Goal: Contribute content: Contribute content

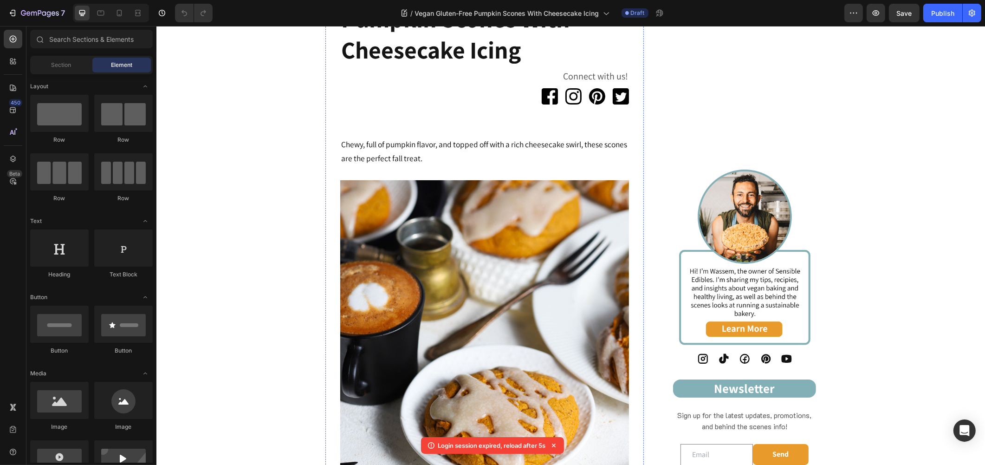
scroll to position [361, 0]
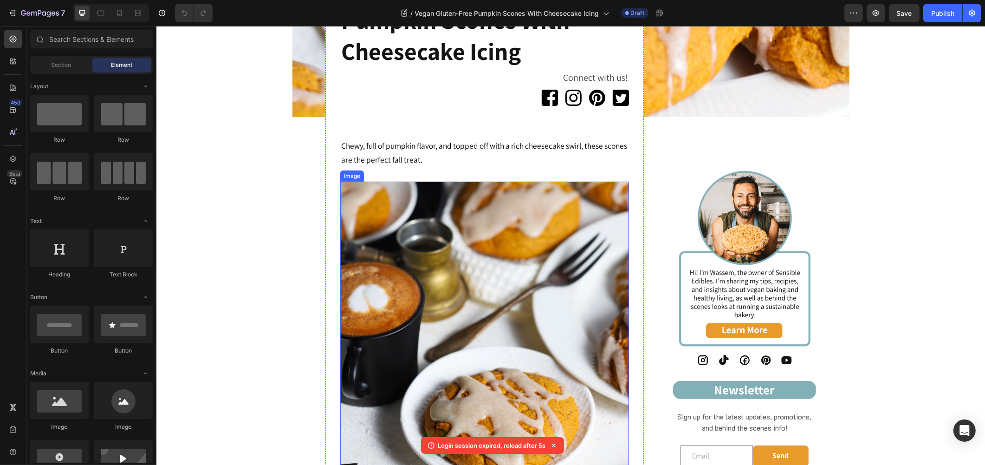
click at [517, 206] on img at bounding box center [484, 326] width 289 height 289
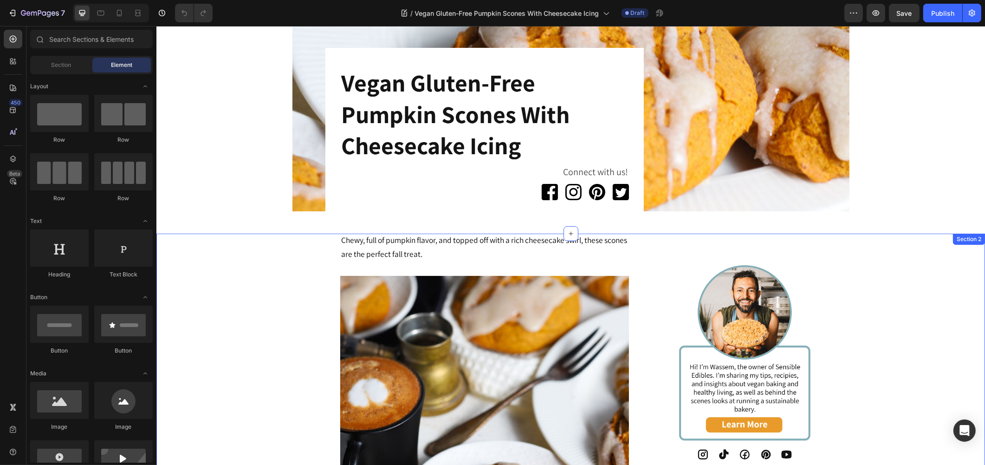
scroll to position [258, 0]
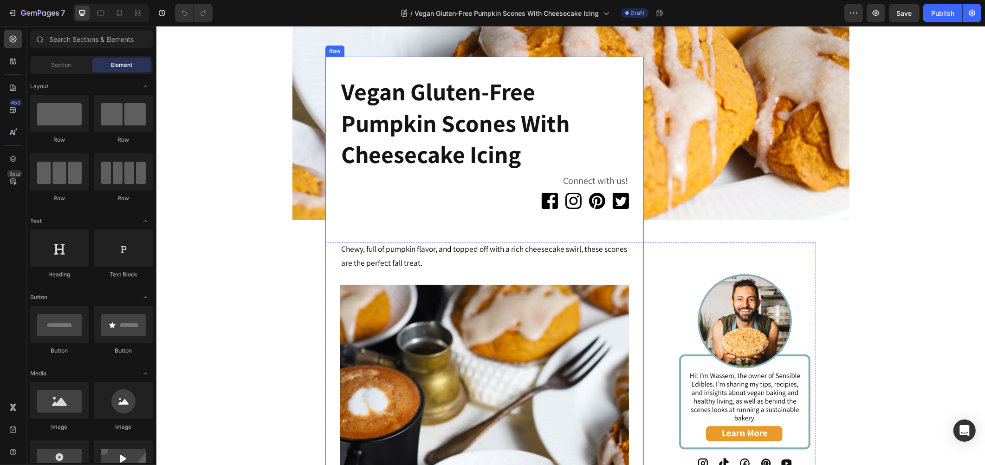
click at [457, 318] on img at bounding box center [484, 429] width 289 height 289
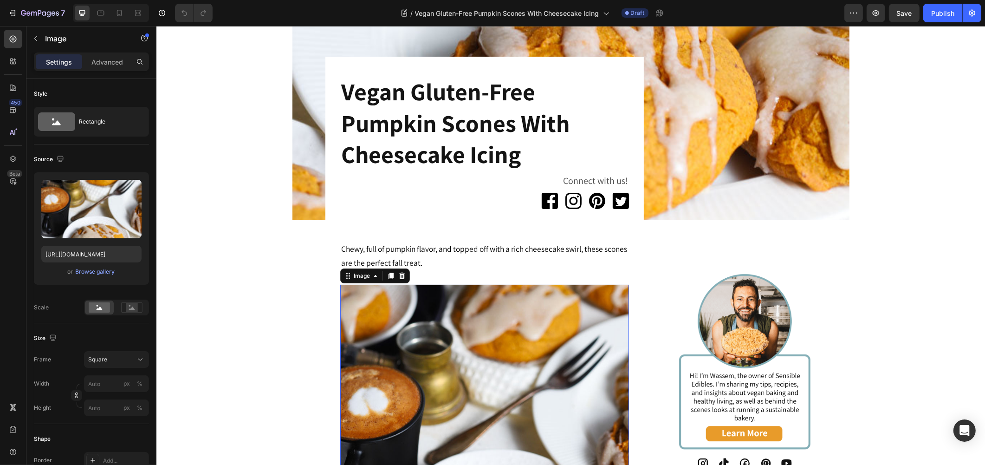
click at [399, 274] on icon at bounding box center [402, 276] width 6 height 7
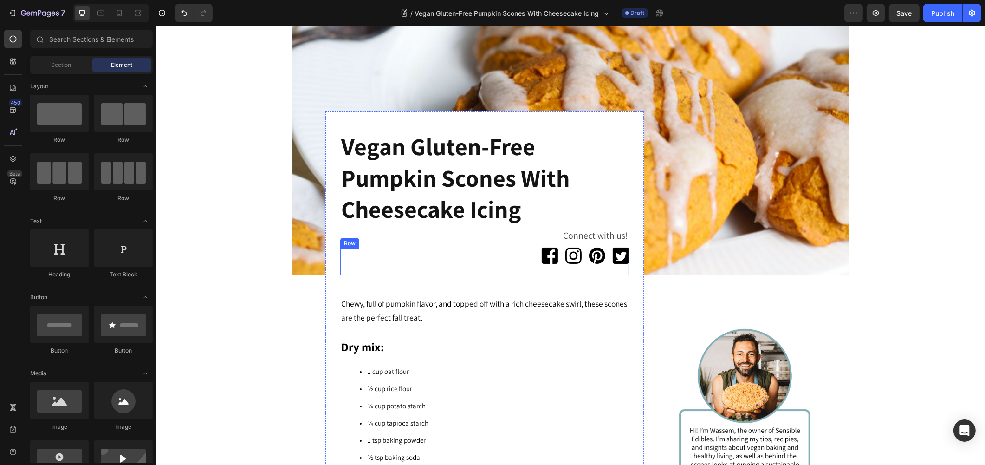
scroll to position [378, 0]
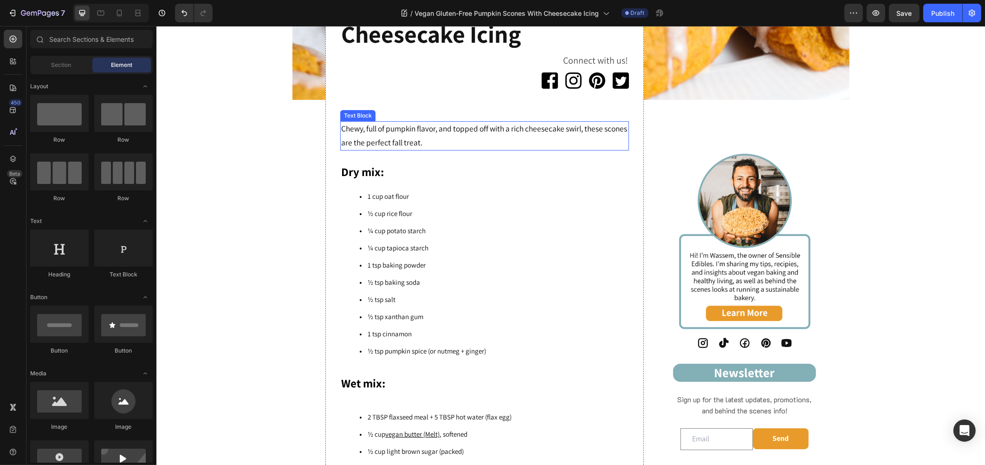
click at [458, 143] on p "Chewy, full of pumpkin flavor, and topped off with a rich cheesecake swirl, the…" at bounding box center [484, 136] width 287 height 28
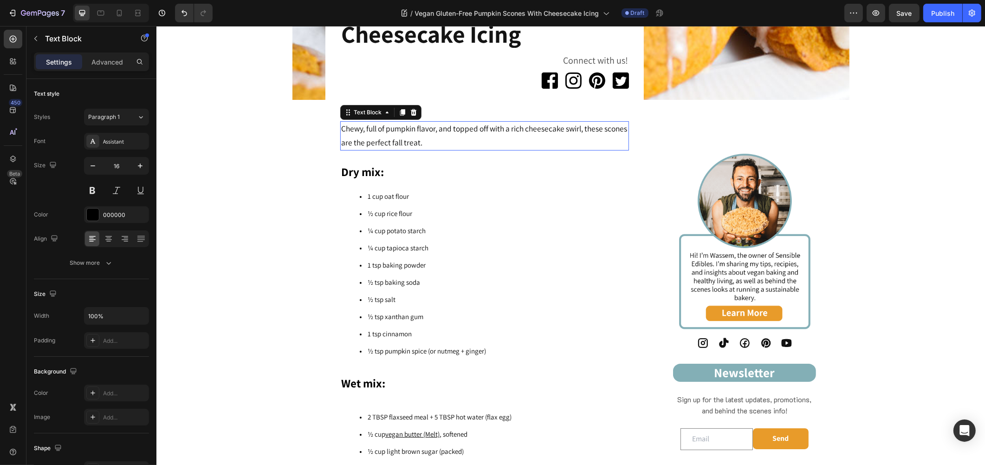
click at [458, 143] on p "Chewy, full of pumpkin flavor, and topped off with a rich cheesecake swirl, the…" at bounding box center [484, 136] width 287 height 28
click at [452, 141] on p "Chewy, full of pumpkin flavor, and topped off with a rich cheesecake swirl, the…" at bounding box center [484, 136] width 287 height 28
click at [443, 141] on p "Chewy, full of pumpkin flavor, and topped off with a rich cheesecake swirl, the…" at bounding box center [484, 136] width 287 height 28
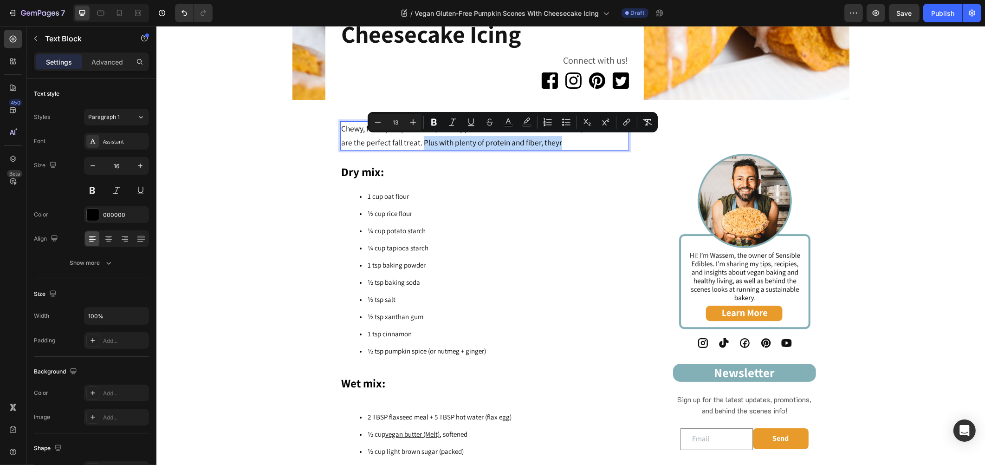
drag, startPoint x: 598, startPoint y: 137, endPoint x: 442, endPoint y: 147, distance: 156.3
click at [442, 147] on p "Chewy, full of pumpkin flavor, and topped off with a rich cheesecake swirl, the…" at bounding box center [484, 136] width 287 height 28
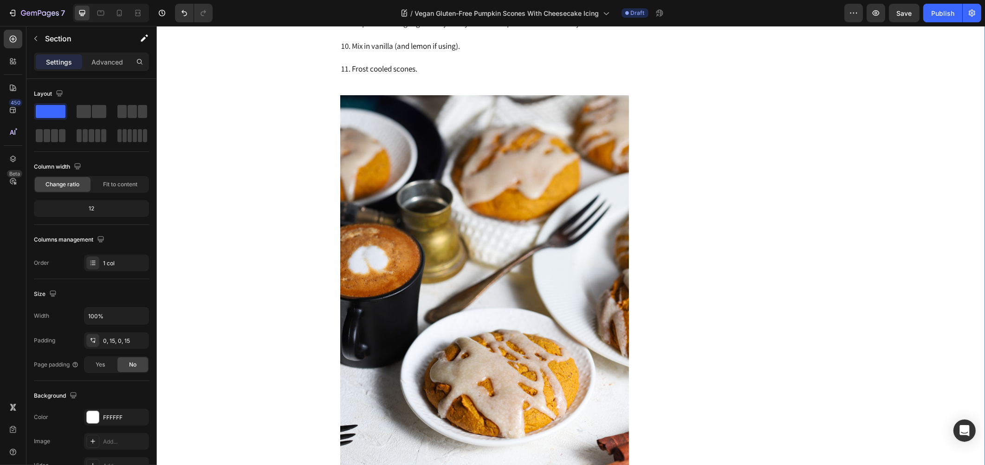
scroll to position [1925, 0]
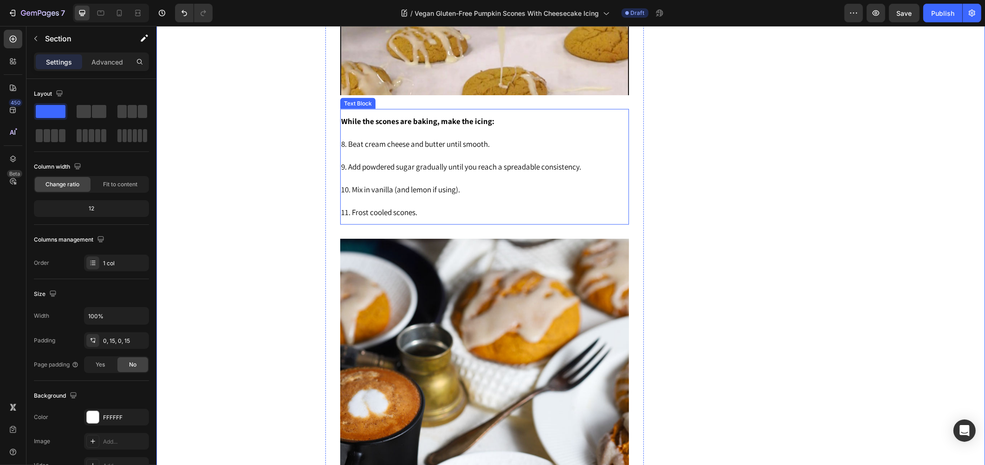
click at [462, 208] on p "While the scones are baking, make the icing: 8. Beat cream cheese and butter un…" at bounding box center [484, 167] width 287 height 114
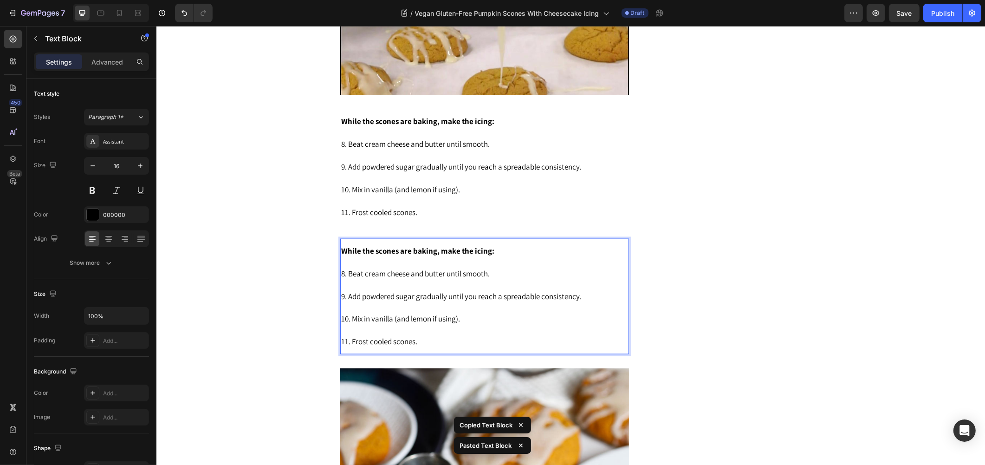
click at [471, 271] on p "While the scones are baking, make the icing: 8. Beat cream cheese and butter un…" at bounding box center [484, 297] width 287 height 114
click at [470, 271] on p "While the scones are baking, make the icing: 8. Beat cream cheese and butter un…" at bounding box center [484, 297] width 287 height 114
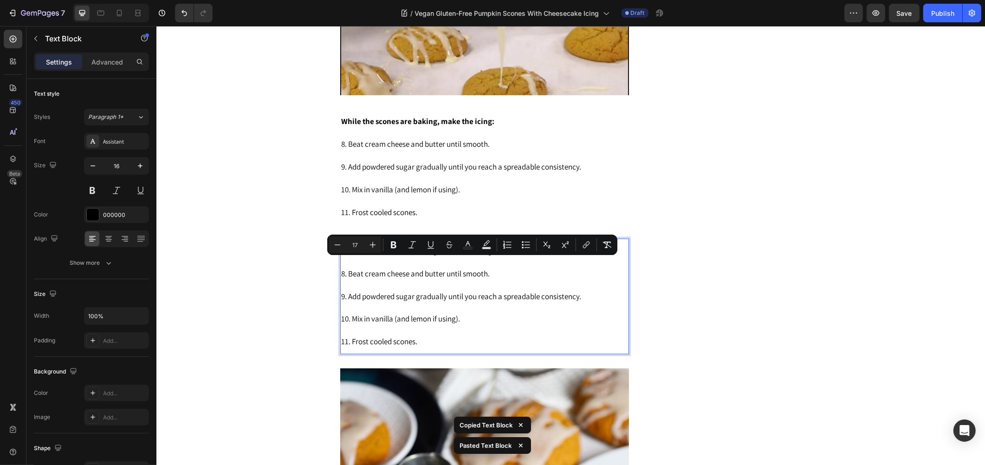
click at [416, 320] on p "While the scones are baking, make the icing: 8. Beat cream cheese and butter un…" at bounding box center [484, 297] width 287 height 114
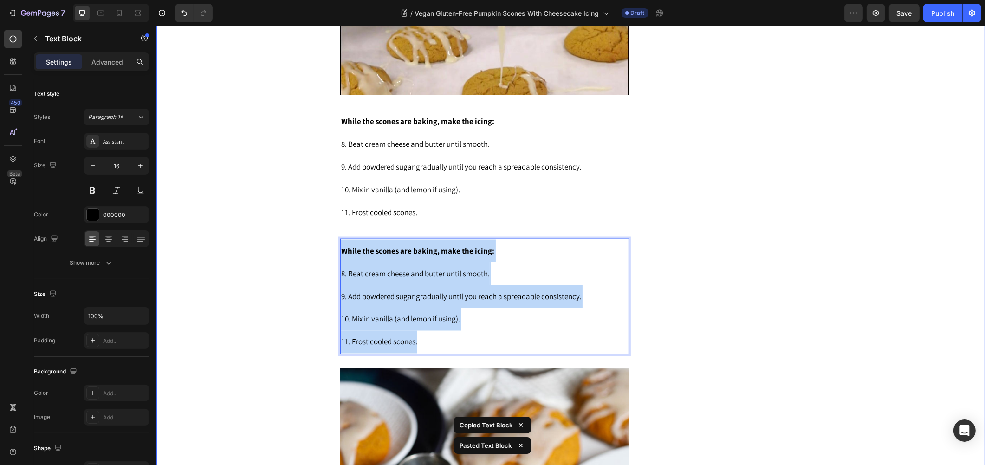
drag, startPoint x: 416, startPoint y: 331, endPoint x: 317, endPoint y: 241, distance: 133.4
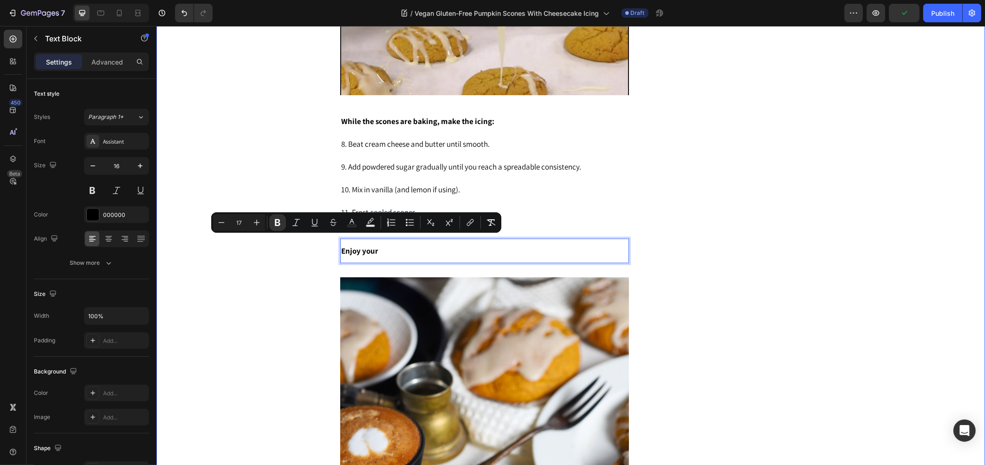
drag, startPoint x: 401, startPoint y: 241, endPoint x: 317, endPoint y: 237, distance: 84.6
drag, startPoint x: 277, startPoint y: 225, endPoint x: 284, endPoint y: 226, distance: 7.0
click at [277, 225] on icon "Editor contextual toolbar" at bounding box center [278, 222] width 6 height 7
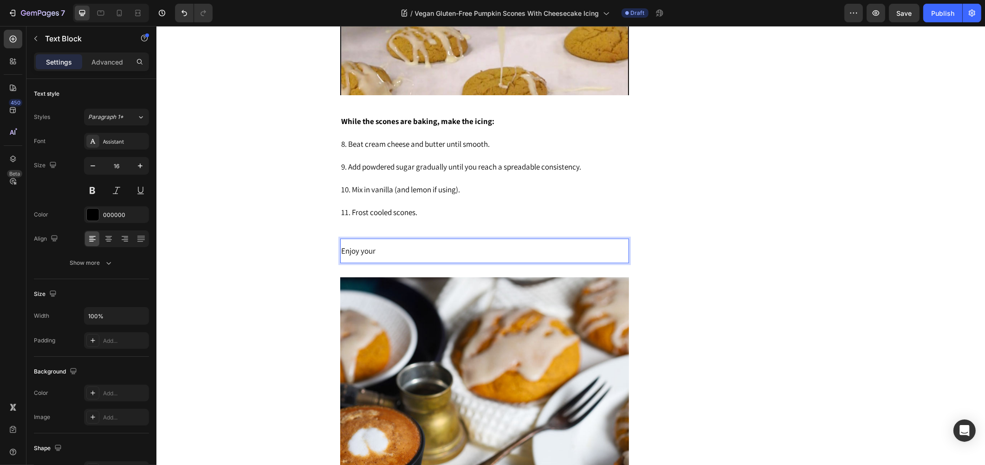
click at [377, 244] on p "Enjoy your" at bounding box center [484, 251] width 287 height 23
click at [425, 247] on p "Enjoy your s" at bounding box center [484, 251] width 287 height 23
click at [389, 240] on p "Enjoy your sc" at bounding box center [484, 251] width 287 height 23
click at [384, 242] on p "Enjoy your sc" at bounding box center [484, 251] width 287 height 23
click at [383, 246] on p "Enjoy your sc" at bounding box center [484, 251] width 287 height 23
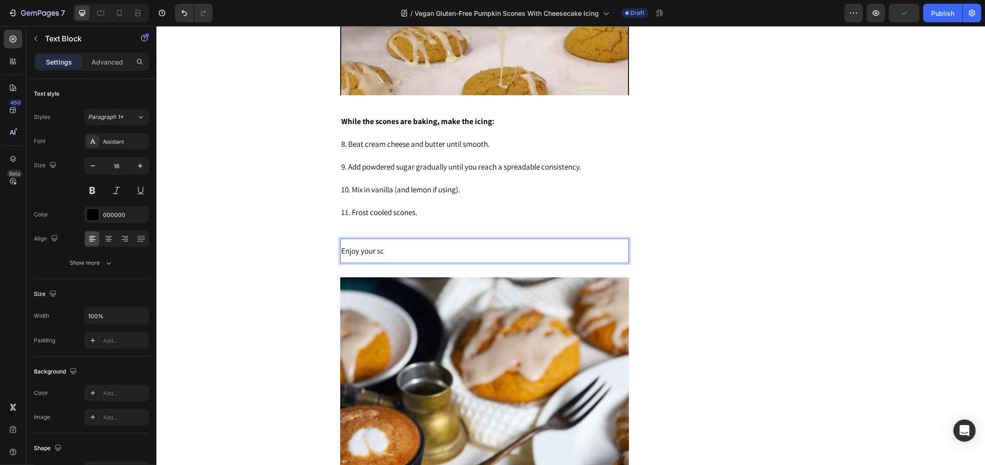
click at [383, 245] on p "Enjoy your sc" at bounding box center [484, 251] width 287 height 23
click at [385, 244] on p "Enjoy your sc" at bounding box center [484, 251] width 287 height 23
drag, startPoint x: 403, startPoint y: 244, endPoint x: 337, endPoint y: 246, distance: 66.4
click at [341, 246] on span "fdsfasdfassdfawefsdEnjoy your sco" at bounding box center [397, 251] width 113 height 10
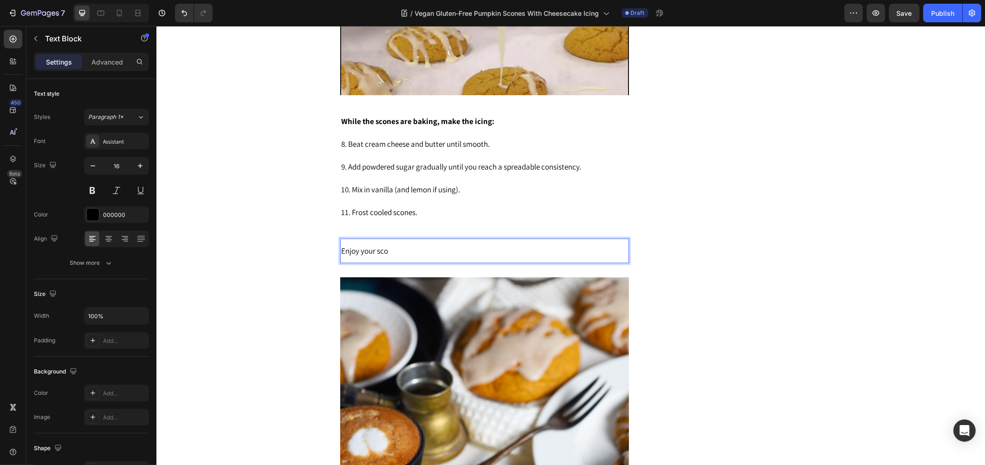
click at [430, 241] on p "Enjoy your sco" at bounding box center [484, 251] width 287 height 23
click at [430, 242] on p "Enjoy your sco" at bounding box center [484, 251] width 287 height 23
click at [429, 244] on p "Enjoy your sco" at bounding box center [484, 251] width 287 height 23
click at [429, 245] on p "Enjoy your sco" at bounding box center [484, 251] width 287 height 23
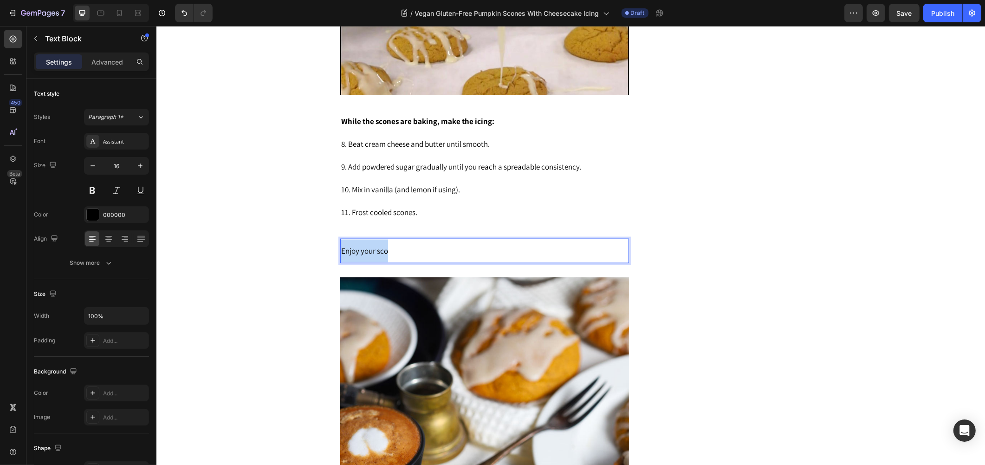
click at [429, 245] on p "Enjoy your sco" at bounding box center [484, 251] width 287 height 23
click at [410, 242] on p "Enjoy your sco" at bounding box center [484, 251] width 287 height 23
click at [398, 241] on p "nEnjoy your scon" at bounding box center [484, 251] width 287 height 23
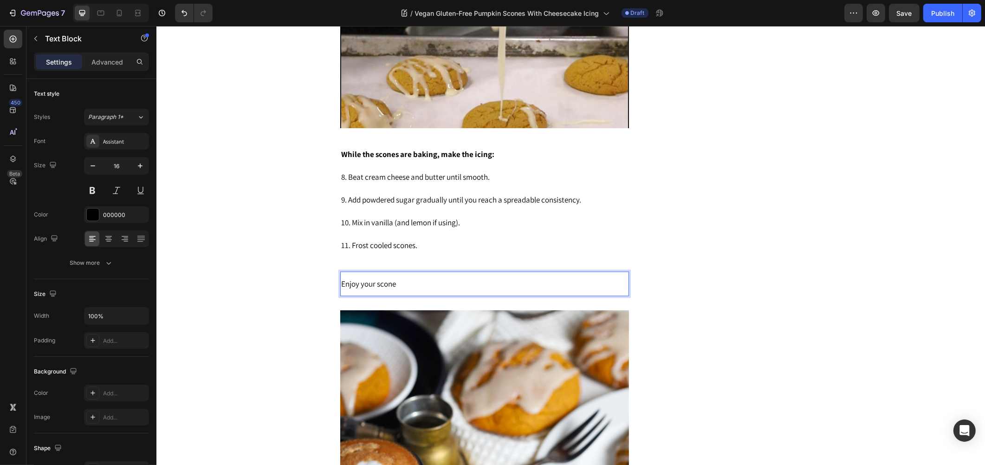
scroll to position [1874, 0]
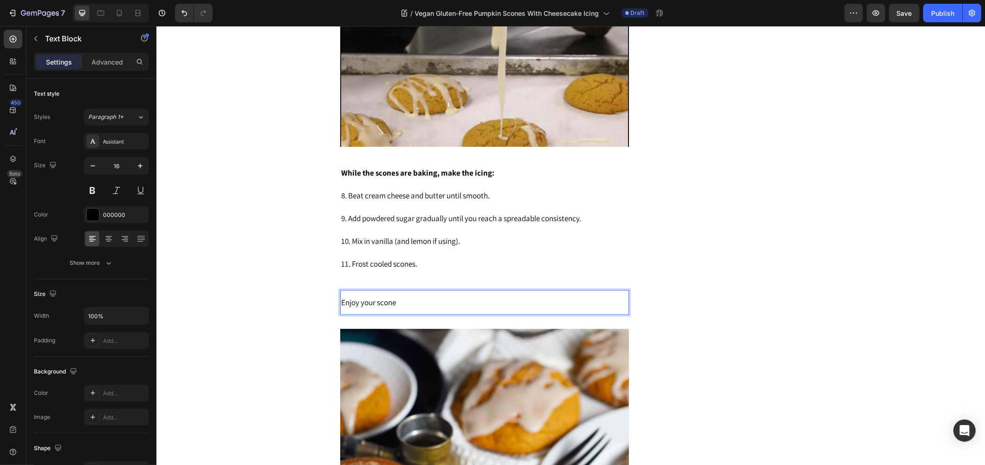
click at [404, 298] on p "Enjoy your scone" at bounding box center [484, 302] width 287 height 23
click at [405, 295] on p "Enjoy your scones" at bounding box center [484, 302] width 287 height 23
drag, startPoint x: 373, startPoint y: 291, endPoint x: 296, endPoint y: 293, distance: 77.1
click at [458, 298] on p "Enjoy your sconess" at bounding box center [484, 302] width 287 height 23
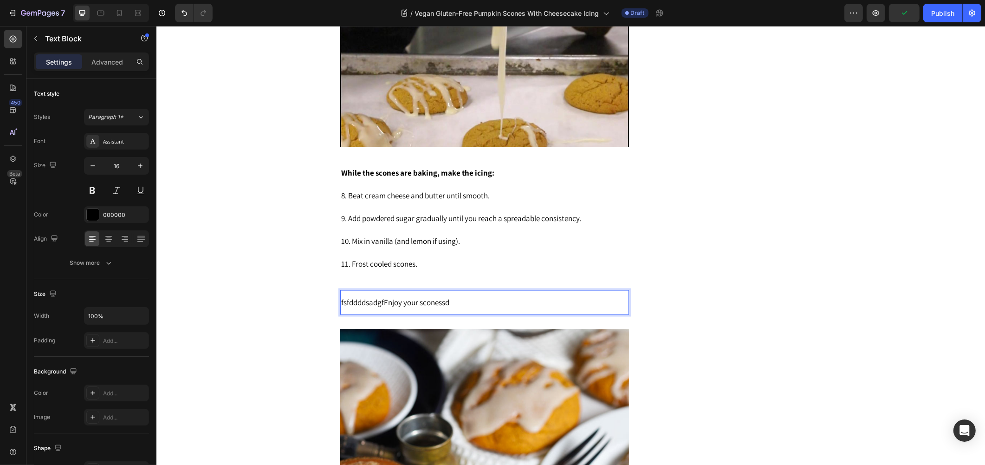
click at [383, 297] on span "fsfddddsadgfEnjoy your sconessd" at bounding box center [395, 302] width 108 height 10
drag, startPoint x: 379, startPoint y: 295, endPoint x: 325, endPoint y: 303, distance: 54.0
click at [417, 294] on p "Enjoy your sconessd" at bounding box center [484, 302] width 287 height 23
click at [406, 295] on p "Enjoy your sconess" at bounding box center [484, 302] width 287 height 23
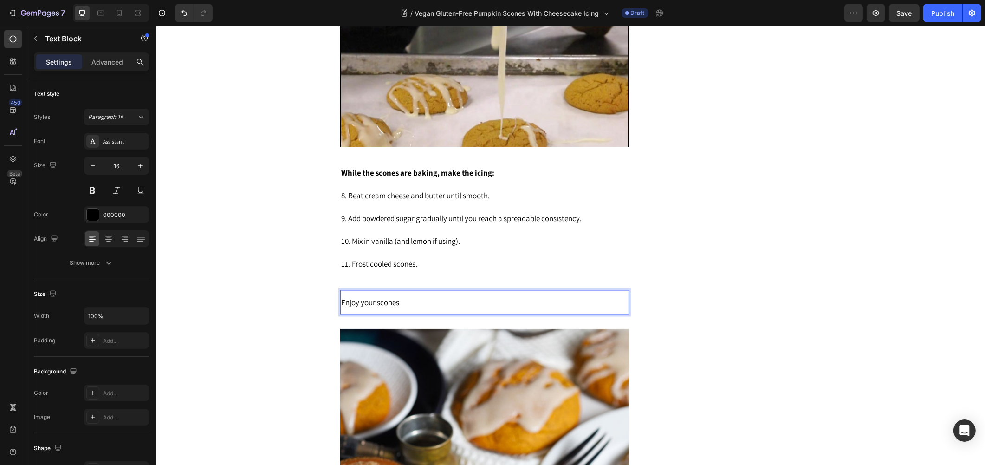
click at [402, 293] on p "Enjoy your scones" at bounding box center [484, 302] width 287 height 23
click at [392, 297] on span "Enjoy your scones" at bounding box center [370, 302] width 58 height 10
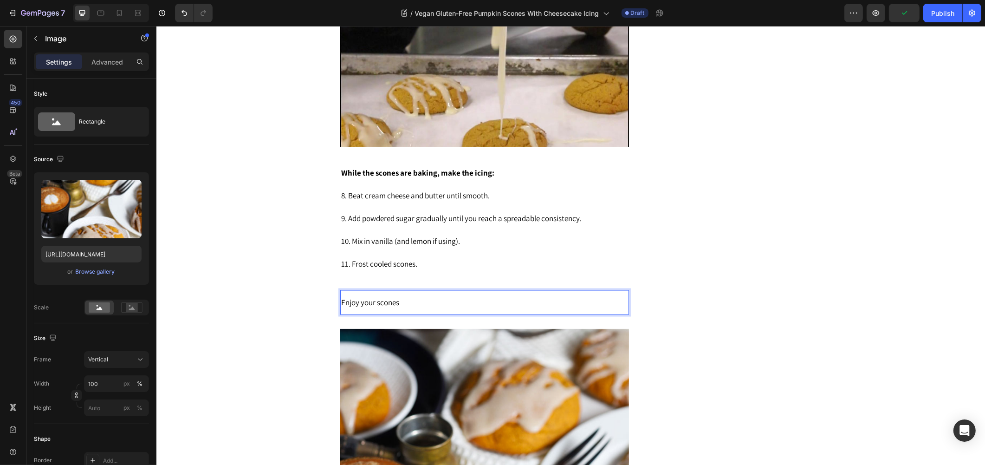
drag, startPoint x: 595, startPoint y: 296, endPoint x: 350, endPoint y: 299, distance: 245.2
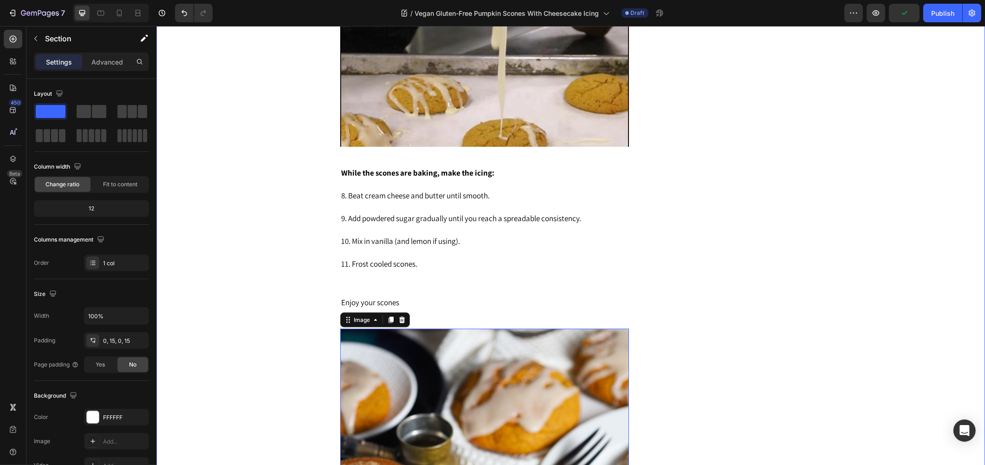
click at [443, 252] on p "While the scones are baking, make the icing: 8. Beat cream cheese and butter un…" at bounding box center [484, 219] width 287 height 114
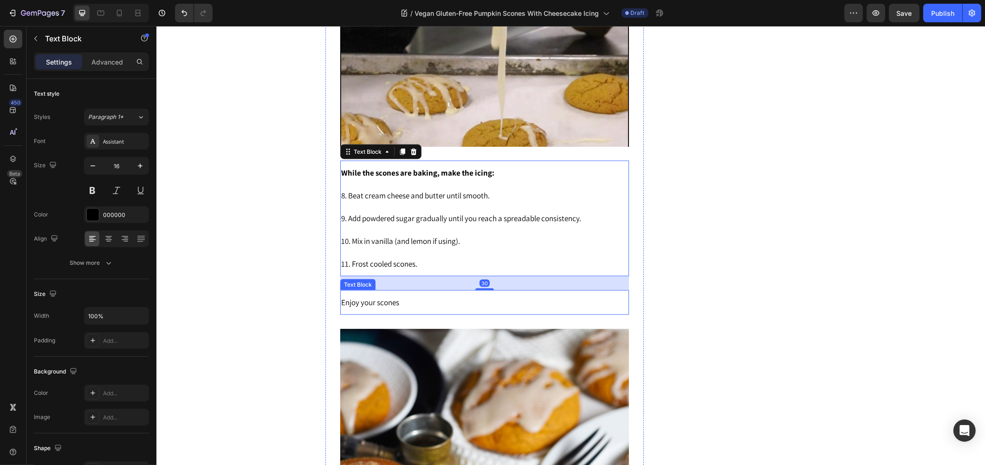
click at [392, 297] on span "Enjoy your scones" at bounding box center [370, 302] width 58 height 10
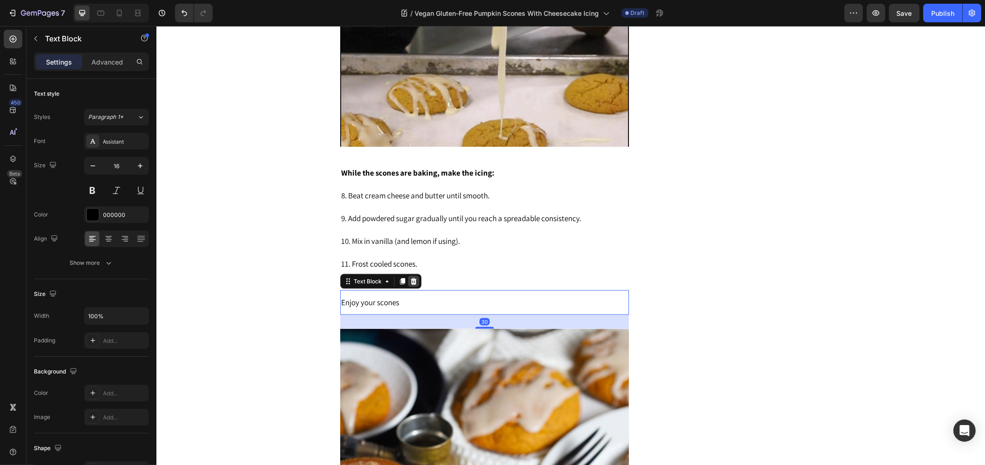
click at [408, 276] on div at bounding box center [413, 281] width 11 height 11
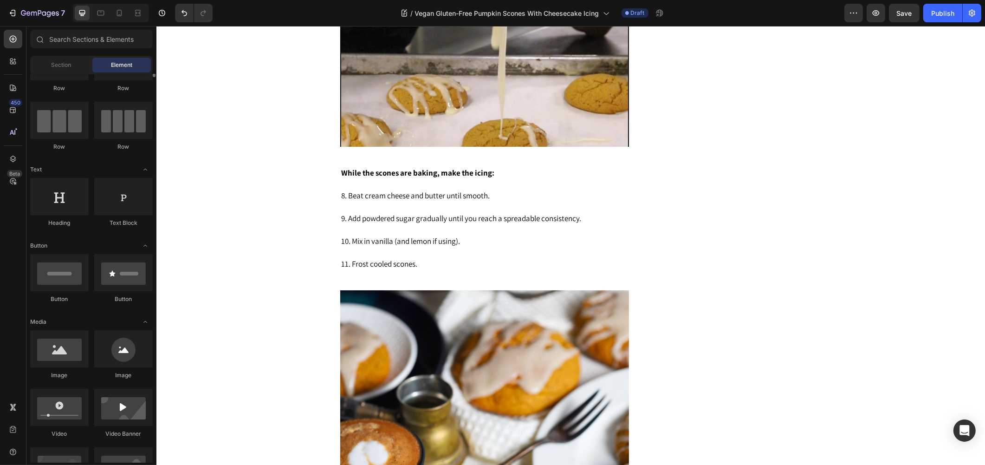
scroll to position [0, 0]
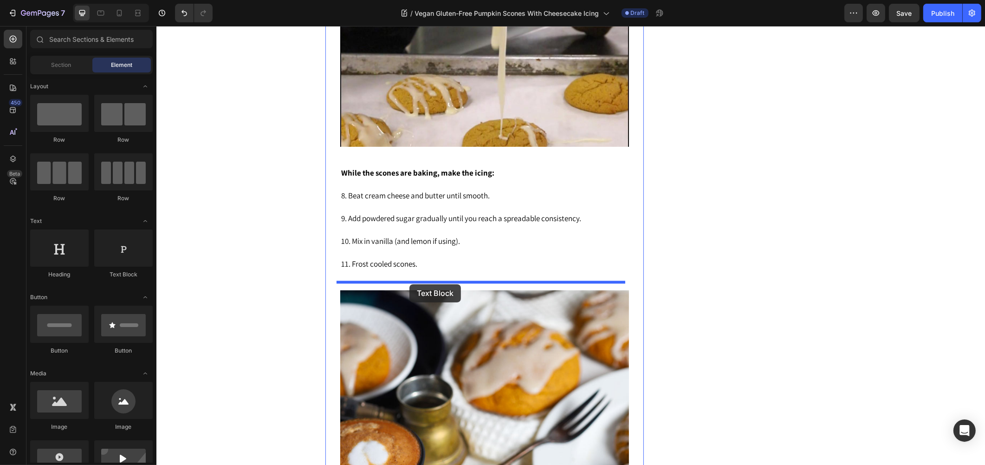
drag, startPoint x: 277, startPoint y: 283, endPoint x: 424, endPoint y: 272, distance: 148.0
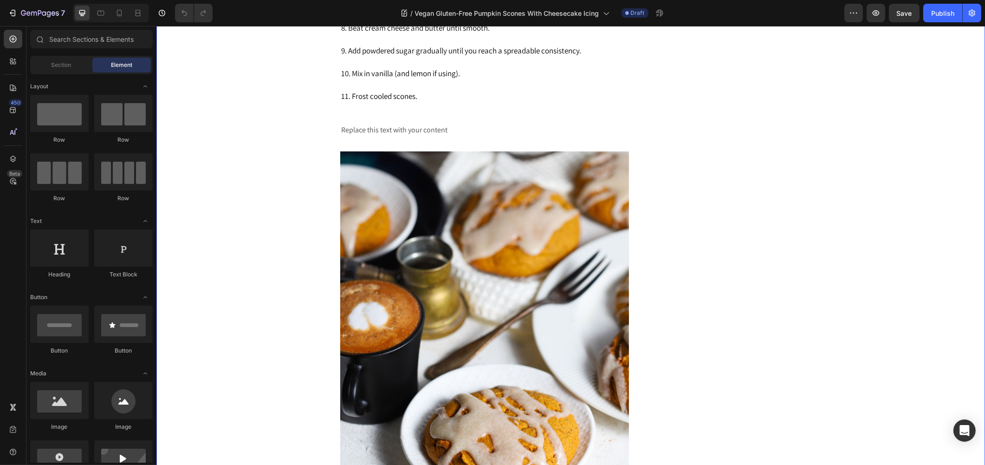
scroll to position [2008, 0]
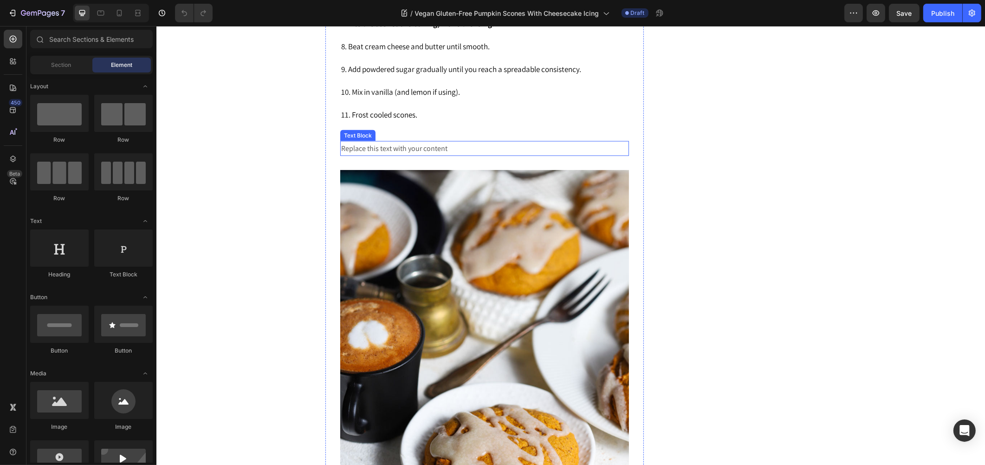
click at [395, 156] on div "Replace this text with your content" at bounding box center [484, 148] width 289 height 15
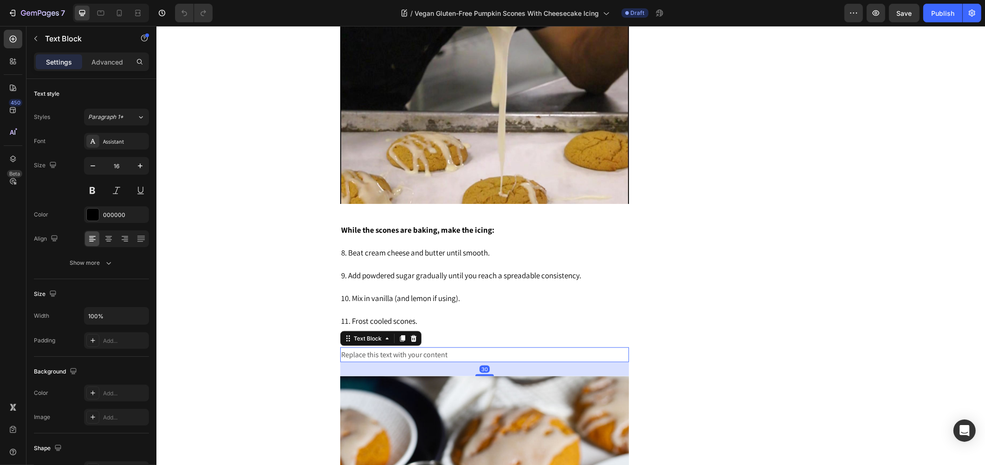
click at [421, 363] on div "Replace this text with your content" at bounding box center [484, 354] width 289 height 15
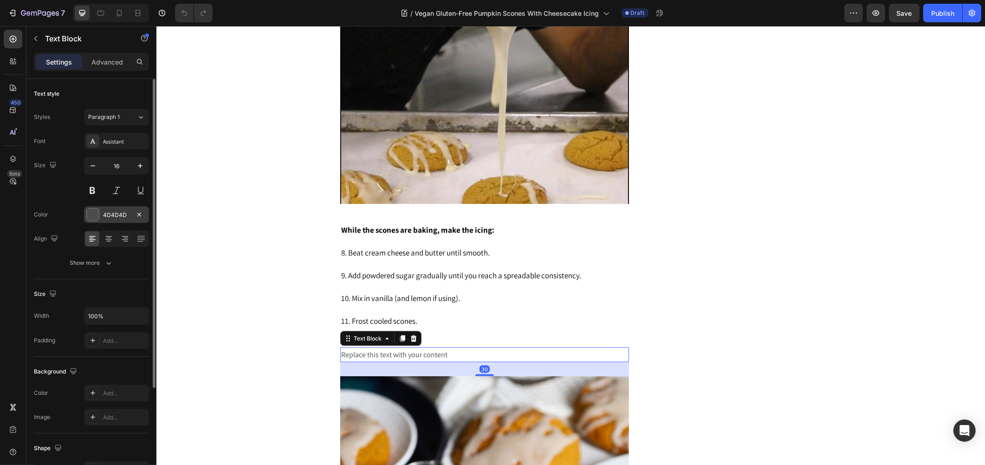
click at [112, 211] on div "4D4D4D" at bounding box center [116, 215] width 27 height 8
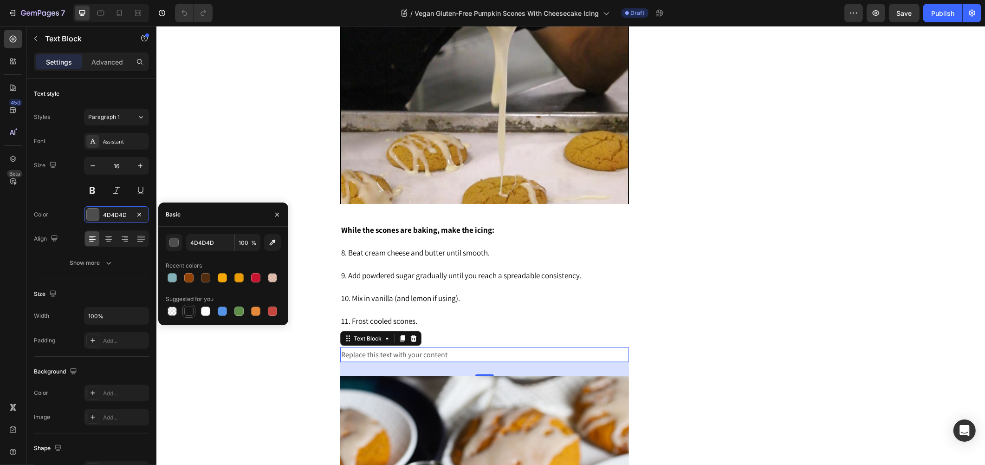
click at [194, 312] on div at bounding box center [188, 311] width 11 height 11
type input "151515"
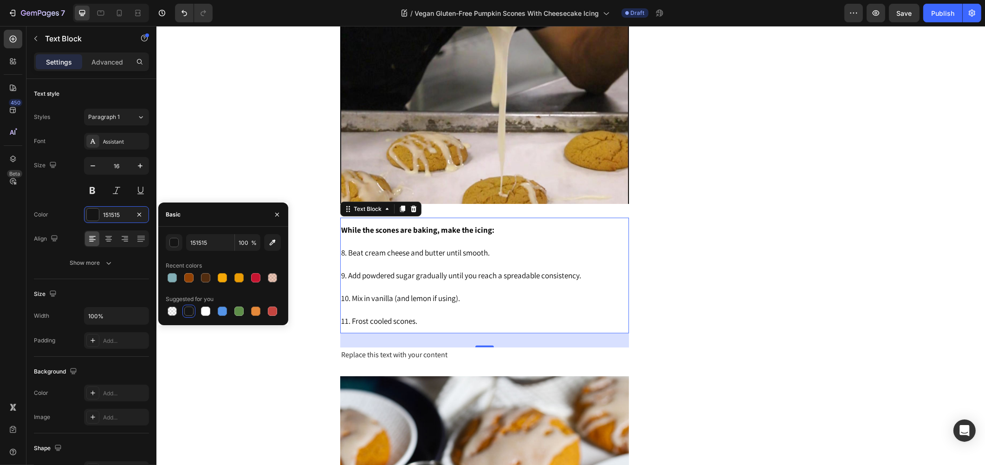
click at [393, 290] on p "While the scones are baking, make the icing: 8. Beat cream cheese and butter un…" at bounding box center [484, 276] width 287 height 114
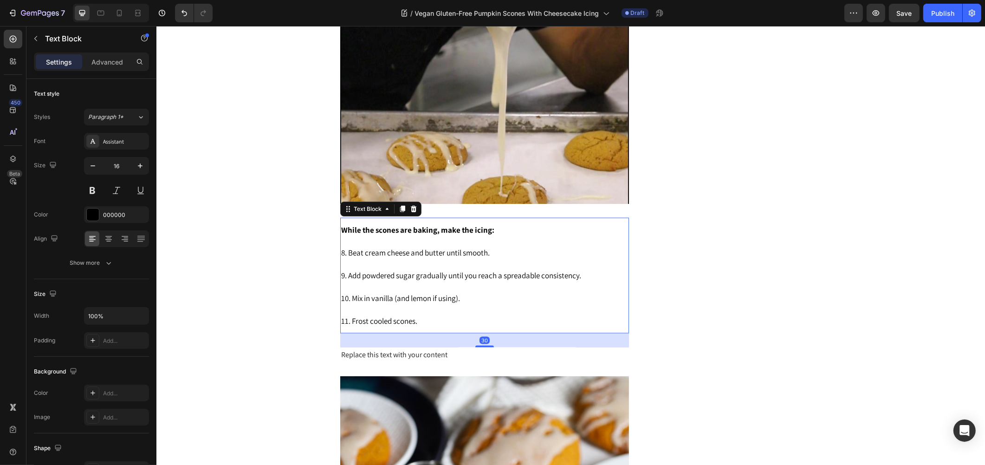
click at [396, 313] on p "While the scones are baking, make the icing: 8. Beat cream cheese and butter un…" at bounding box center [484, 276] width 287 height 114
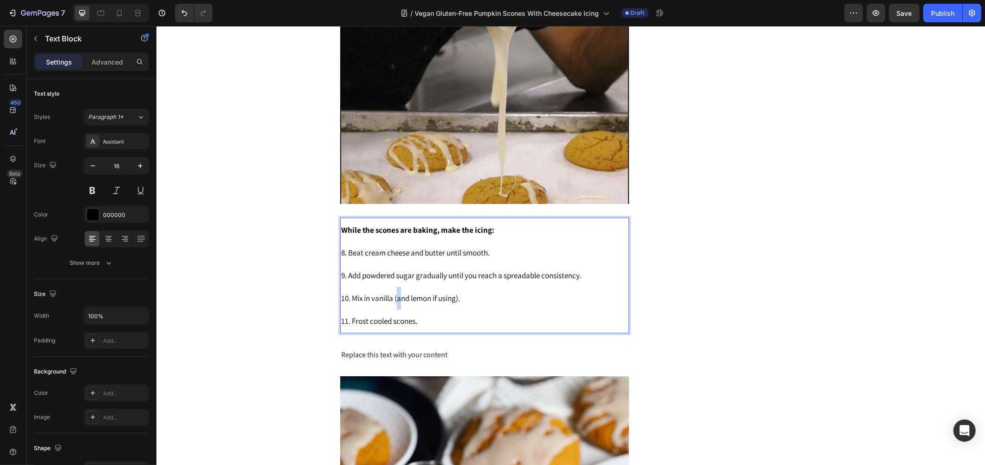
click at [396, 313] on p "While the scones are baking, make the icing: 8. Beat cream cheese and butter un…" at bounding box center [484, 276] width 287 height 114
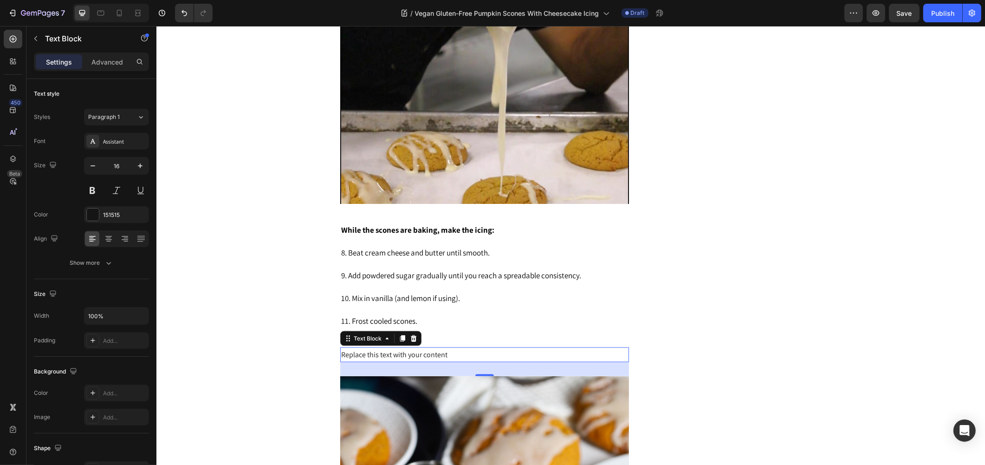
click at [420, 354] on div "Replace this text with your content" at bounding box center [484, 354] width 289 height 15
click at [423, 360] on div "Replace this text with your content" at bounding box center [484, 354] width 289 height 15
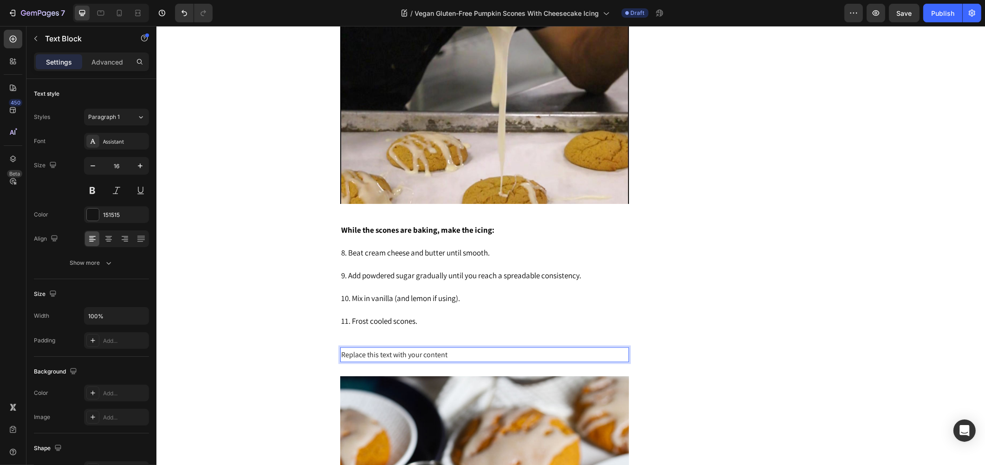
click at [454, 362] on p "Replace this text with your content" at bounding box center [484, 354] width 287 height 13
drag, startPoint x: 442, startPoint y: 365, endPoint x: 332, endPoint y: 360, distance: 110.6
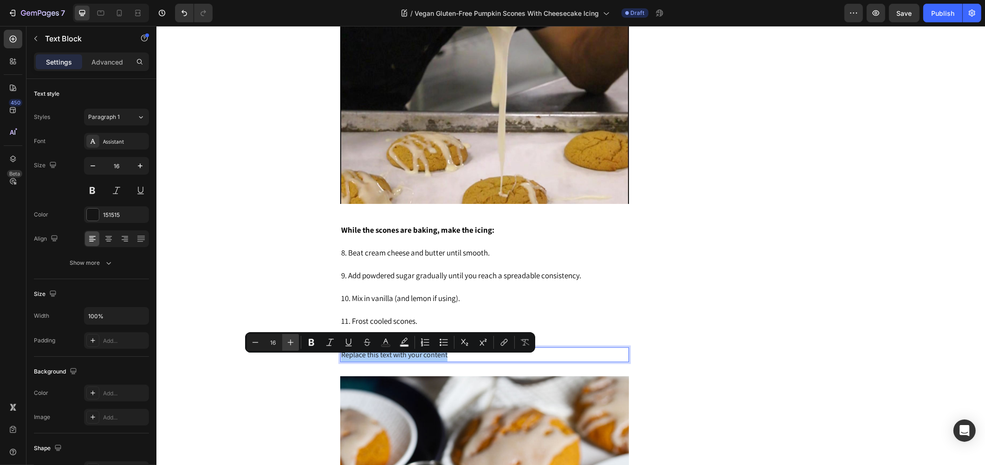
click at [292, 343] on icon "Editor contextual toolbar" at bounding box center [290, 342] width 9 height 9
type input "17"
click at [456, 362] on p "Replace this text with your content" at bounding box center [484, 355] width 287 height 14
click at [452, 362] on p "Replace this text with your content" at bounding box center [484, 355] width 287 height 14
click at [460, 358] on p "Replace this text with your content" at bounding box center [484, 355] width 287 height 14
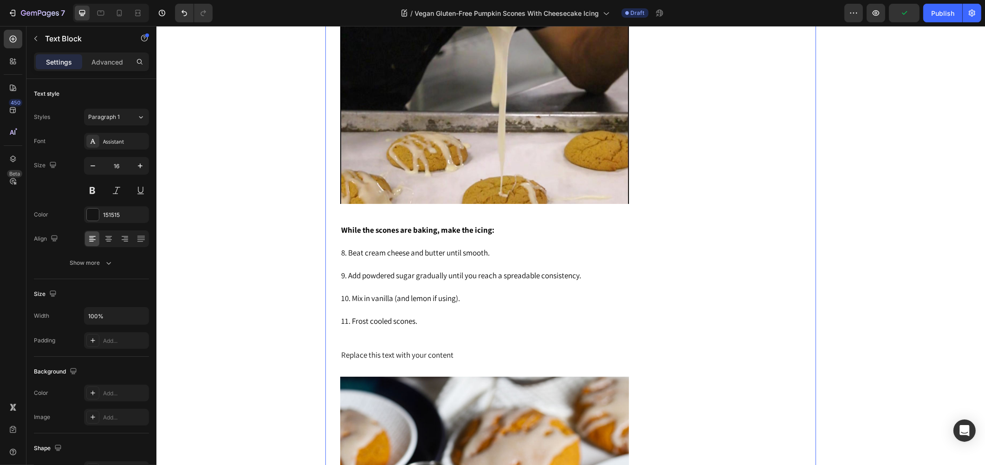
drag, startPoint x: 781, startPoint y: 402, endPoint x: 735, endPoint y: 405, distance: 46.5
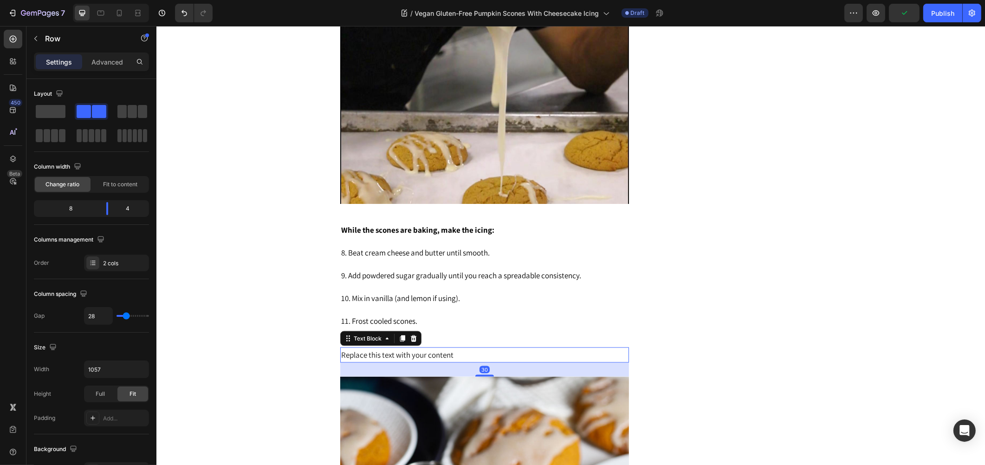
click at [477, 358] on p "Replace this text with your content" at bounding box center [484, 355] width 287 height 14
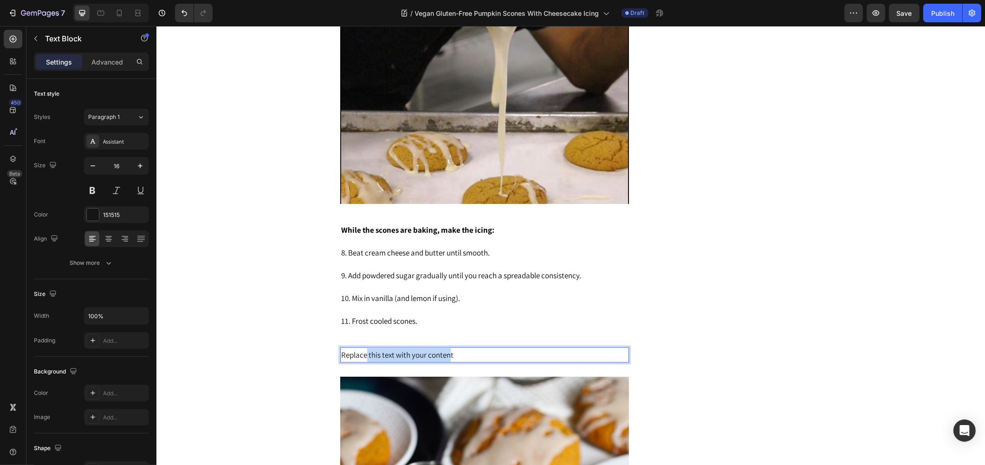
drag, startPoint x: 410, startPoint y: 362, endPoint x: 363, endPoint y: 360, distance: 47.0
click at [363, 360] on span "Replace this text with your content" at bounding box center [397, 355] width 112 height 10
drag, startPoint x: 460, startPoint y: 357, endPoint x: 281, endPoint y: 326, distance: 181.7
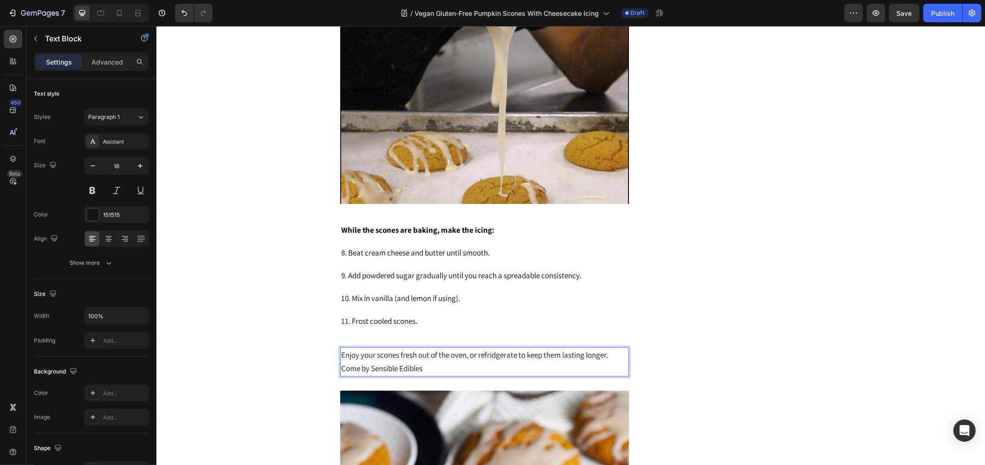
click at [463, 376] on p "Enjoy your scones fresh out of the oven, or refridgerate to keep them lasting l…" at bounding box center [484, 362] width 287 height 28
click at [466, 364] on span "Enjoy your scones fresh out of the oven, or refridgerate to keep them lasting l…" at bounding box center [474, 362] width 267 height 24
click at [504, 357] on span "Enjoy your scones fresh out of the oven, or refridgerate to keep them lasting l…" at bounding box center [474, 362] width 267 height 24
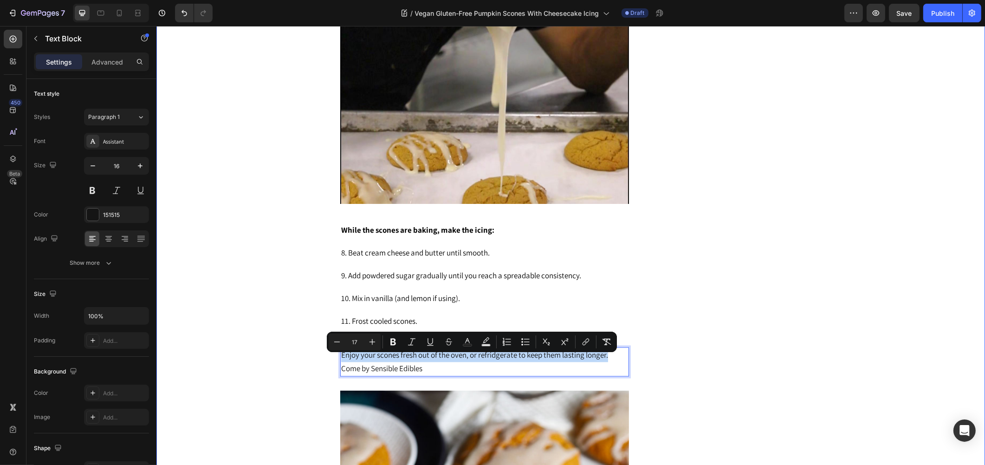
drag, startPoint x: 607, startPoint y: 361, endPoint x: 309, endPoint y: 355, distance: 298.1
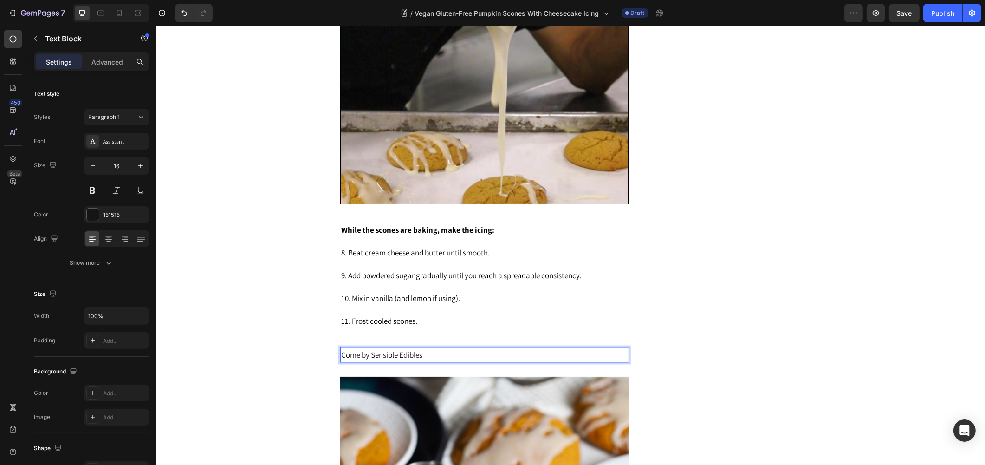
click at [448, 362] on p "Come by Sensible Edibles" at bounding box center [484, 355] width 287 height 14
click at [423, 360] on span "Come by Sensible Edibles to try these" at bounding box center [400, 355] width 119 height 10
click at [418, 360] on span "Come by Sensible Edibles to try these" at bounding box center [400, 355] width 119 height 10
click at [421, 360] on span "Come by Sensible Edibles to try these" at bounding box center [400, 355] width 119 height 10
click at [469, 356] on p "Come by Sensible Edibles to try these" at bounding box center [484, 355] width 287 height 14
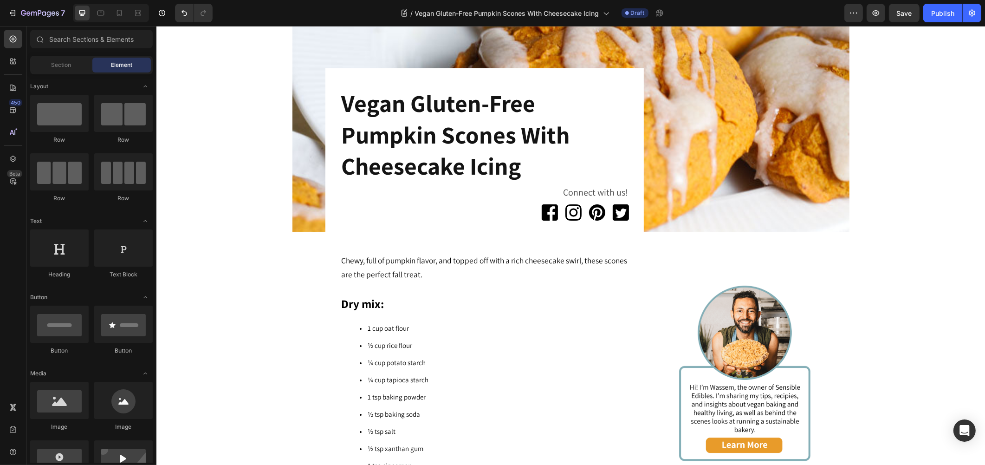
scroll to position [242, 0]
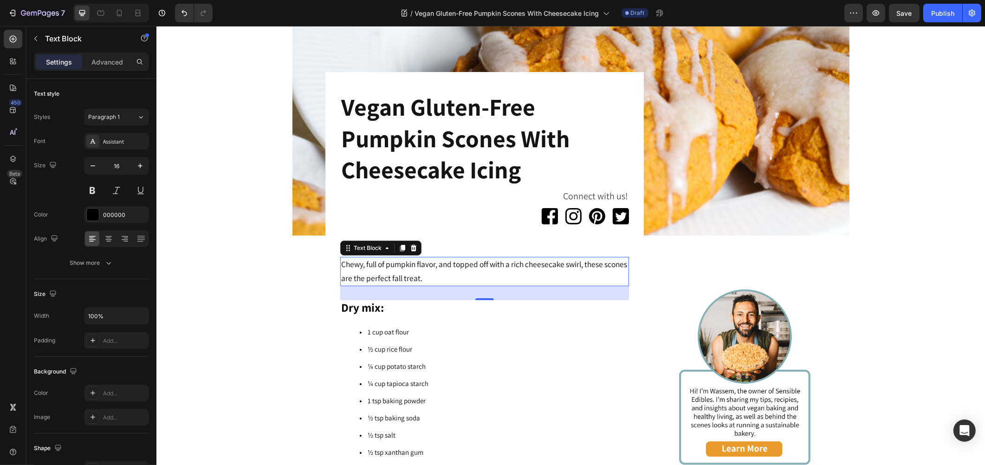
click at [467, 275] on p "Chewy, full of pumpkin flavor, and topped off with a rich cheesecake swirl, the…" at bounding box center [484, 272] width 287 height 28
click at [470, 276] on p "Chewy, full of pumpkin flavor, and topped off with a rich cheesecake swirl, the…" at bounding box center [484, 272] width 287 height 28
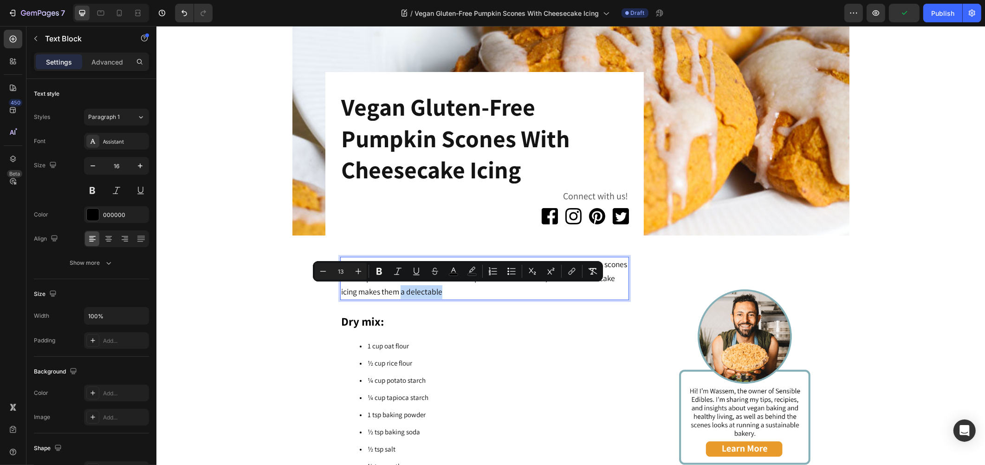
drag, startPoint x: 486, startPoint y: 288, endPoint x: 439, endPoint y: 295, distance: 47.9
click at [439, 295] on p "Chewy, full of pumpkin flavor, and topped off with a rich cheesecake swirl, the…" at bounding box center [484, 278] width 287 height 41
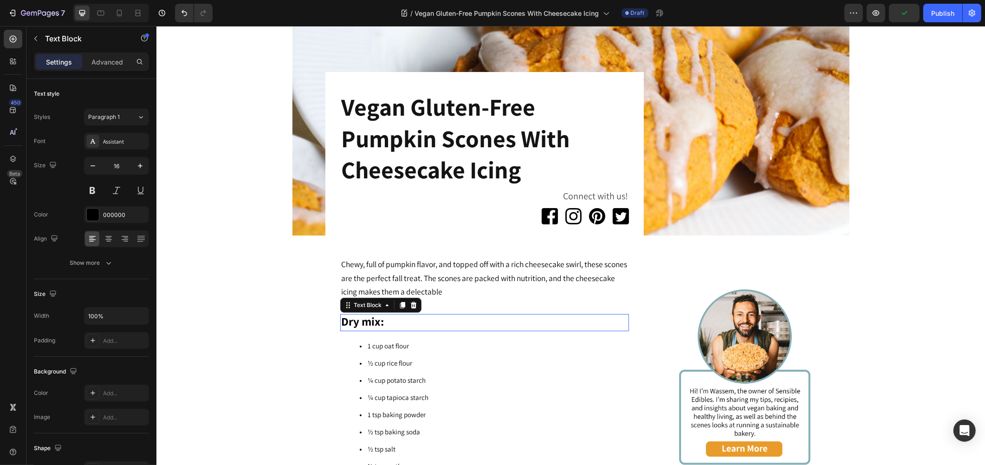
click at [508, 319] on p "Dry mix:" at bounding box center [484, 322] width 287 height 15
click at [475, 282] on span "Chewy, full of pumpkin flavor, and topped off with a rich cheesecake swirl, the…" at bounding box center [484, 278] width 286 height 39
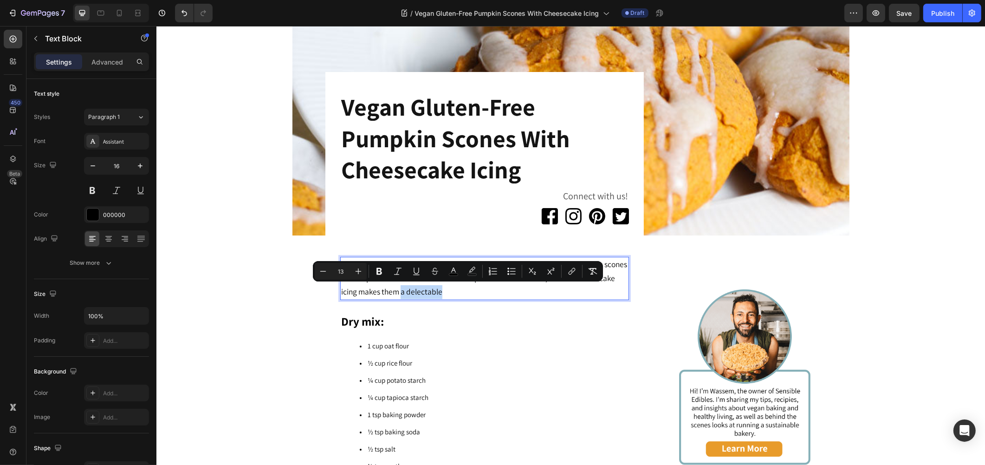
drag, startPoint x: 471, startPoint y: 291, endPoint x: 439, endPoint y: 298, distance: 33.2
click at [439, 298] on div "Chewy, full of pumpkin flavor, and topped off with a rich cheesecake swirl, the…" at bounding box center [484, 278] width 289 height 43
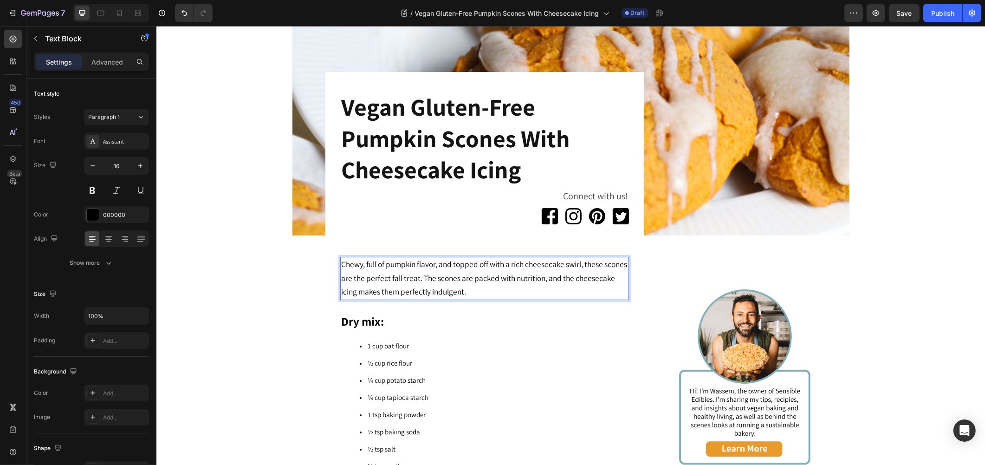
click at [439, 280] on span "Chewy, full of pumpkin flavor, and topped off with a rich cheesecake swirl, the…" at bounding box center [484, 278] width 286 height 39
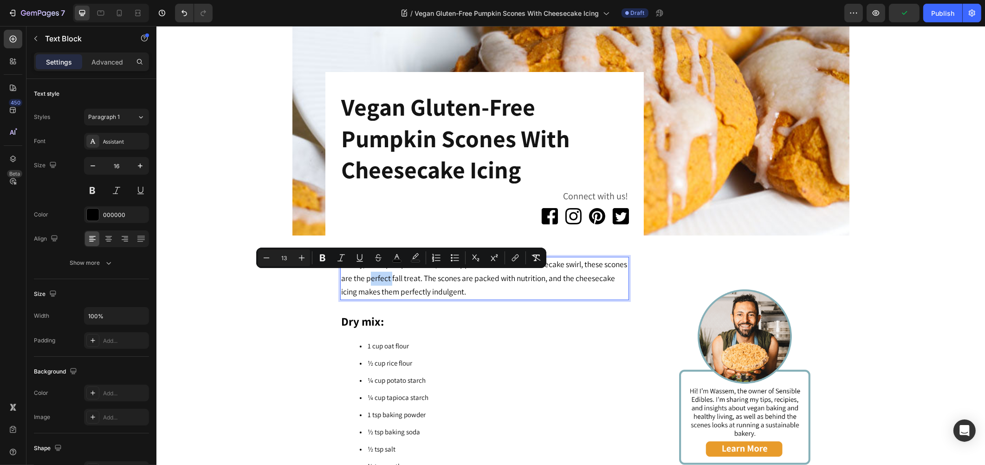
drag, startPoint x: 411, startPoint y: 280, endPoint x: 389, endPoint y: 281, distance: 22.3
click at [389, 281] on span "Chewy, full of pumpkin flavor, and topped off with a rich cheesecake swirl, the…" at bounding box center [484, 278] width 286 height 39
click at [420, 280] on span "Chewy, full of pumpkin flavor, and topped off with a rich cheesecake swirl, the…" at bounding box center [484, 278] width 286 height 39
drag, startPoint x: 423, startPoint y: 277, endPoint x: 373, endPoint y: 284, distance: 50.1
click at [373, 284] on p "Chewy, full of pumpkin flavor, and topped off with a rich cheesecake swirl, the…" at bounding box center [484, 278] width 287 height 41
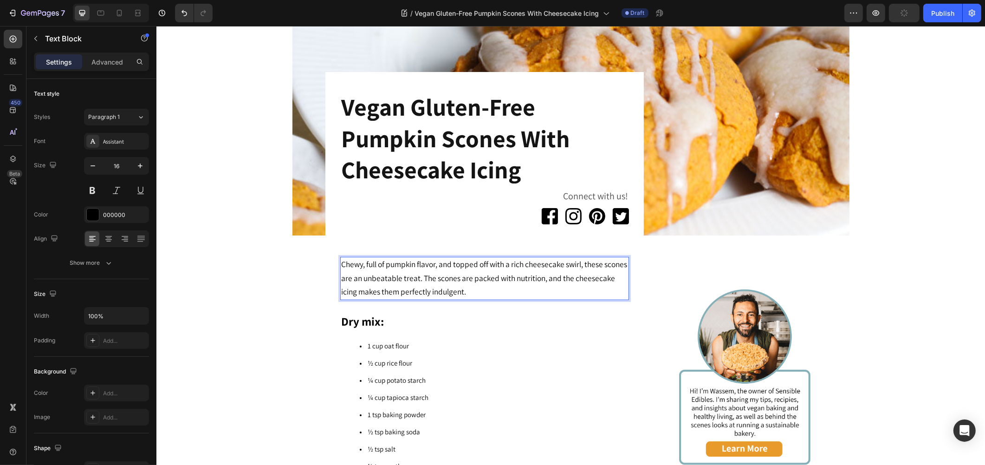
click at [436, 279] on span "Chewy, full of pumpkin flavor, and topped off with a rich cheesecake swirl, the…" at bounding box center [484, 278] width 286 height 39
click at [439, 280] on span "Chewy, full of pumpkin flavor, and topped off with a rich cheesecake swirl, the…" at bounding box center [484, 278] width 286 height 39
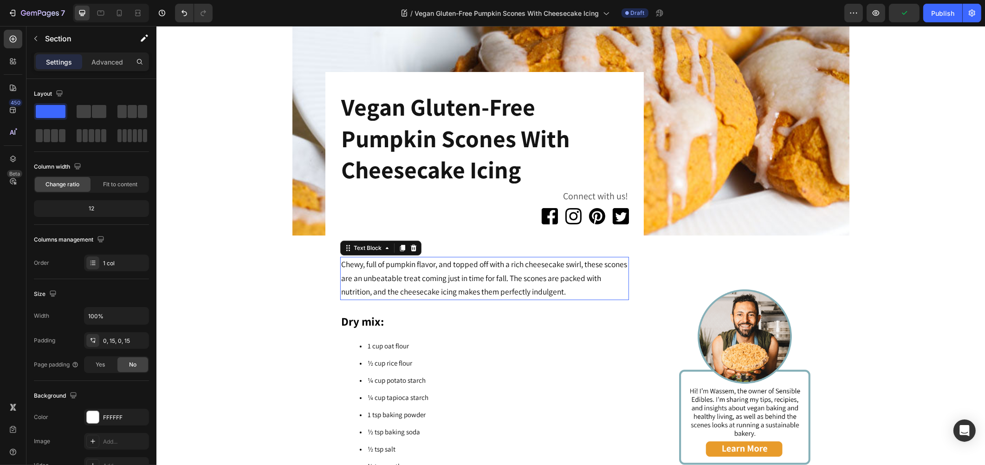
click at [353, 272] on span "Chewy, full of pumpkin flavor, and topped off with a rich cheesecake swirl, the…" at bounding box center [484, 278] width 286 height 39
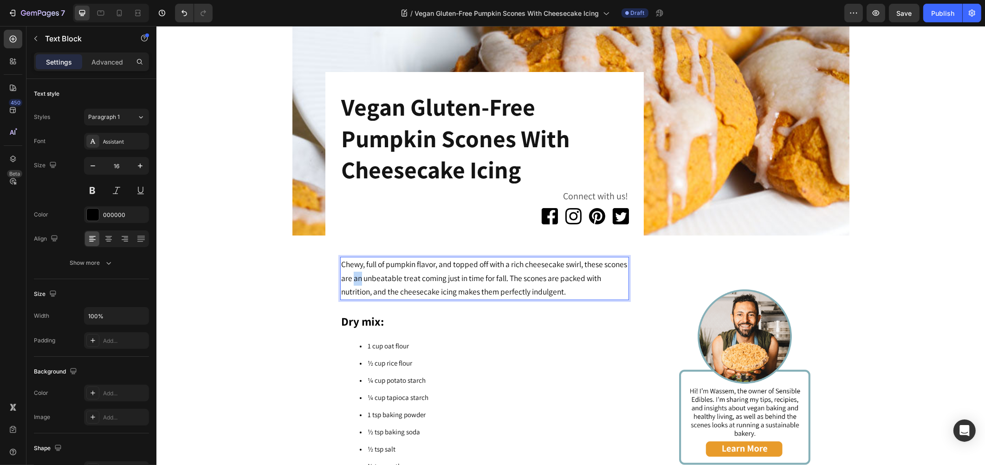
click at [375, 279] on span "Chewy, full of pumpkin flavor, and topped off with a rich cheesecake swirl, the…" at bounding box center [484, 278] width 286 height 39
click at [389, 273] on span "Chewy, full of pumpkin flavor, and topped off with a rich cheesecake swirl, the…" at bounding box center [484, 278] width 286 height 39
click at [403, 276] on span "Chewy, full of pumpkin flavor, and topped off with a rich cheesecake swirl, the…" at bounding box center [484, 278] width 286 height 39
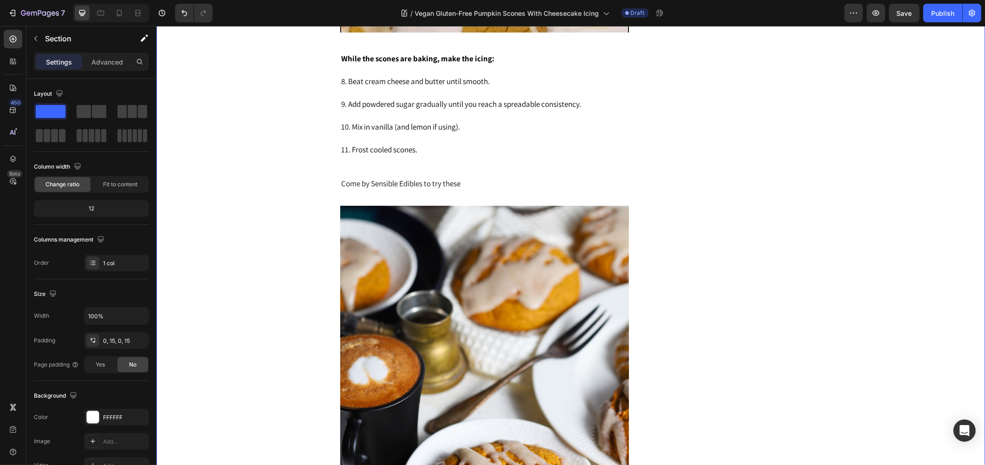
scroll to position [1944, 0]
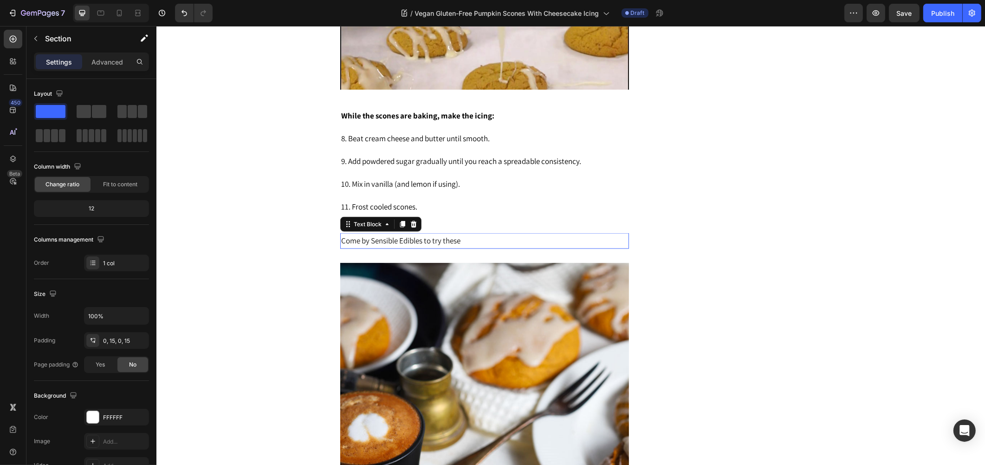
click at [469, 234] on p "Come by Sensible Edibles to try these" at bounding box center [484, 241] width 287 height 14
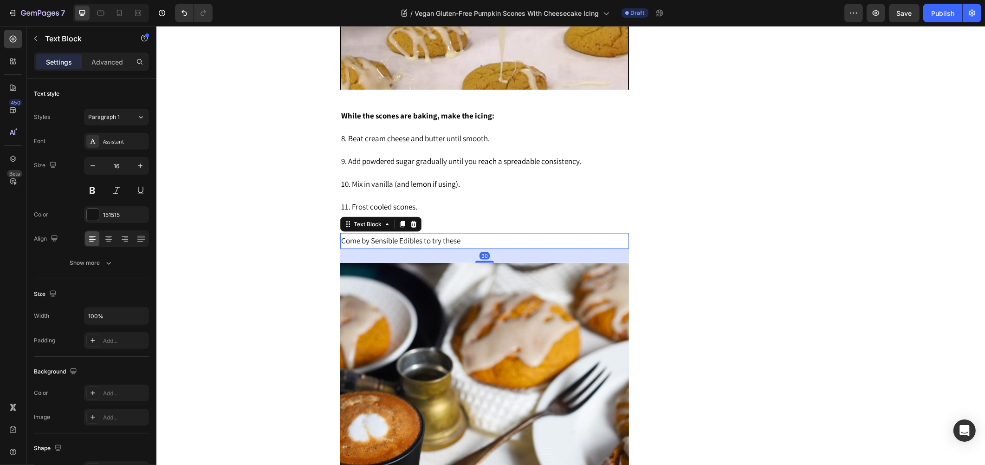
click at [463, 234] on p "Come by Sensible Edibles to try these" at bounding box center [484, 241] width 287 height 14
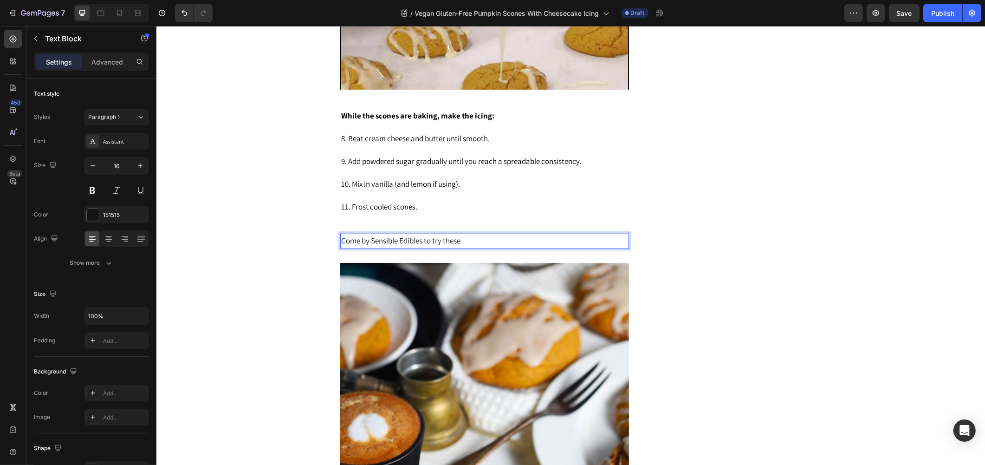
drag, startPoint x: 470, startPoint y: 229, endPoint x: 453, endPoint y: 234, distance: 18.2
click at [453, 234] on p "Come by Sensible Edibles to try these" at bounding box center [484, 241] width 287 height 14
click at [341, 235] on span "Come by Sensible Edibles to try them [DATE]!" at bounding box center [413, 240] width 144 height 10
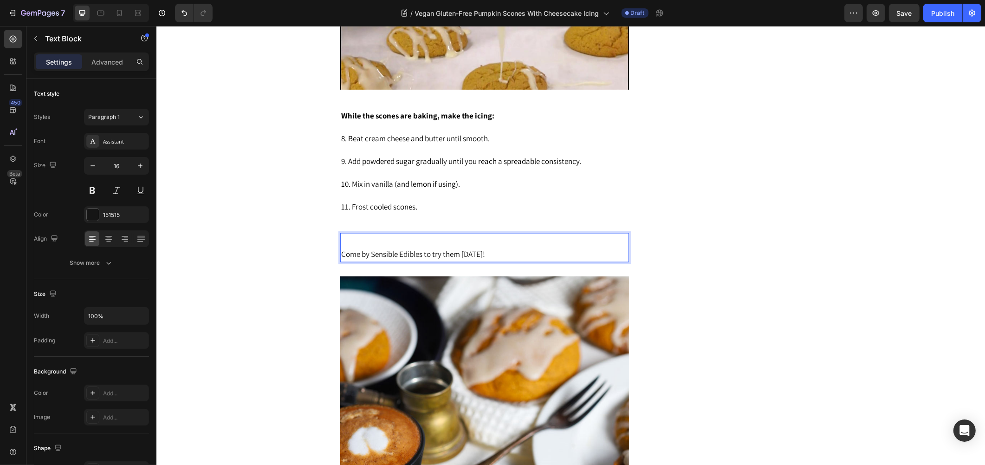
click at [341, 234] on p "Rich Text Editor. Editing area: main" at bounding box center [484, 240] width 287 height 13
click at [347, 249] on span "Come by Sensible Edibles to try them [DATE]!" at bounding box center [413, 254] width 144 height 10
click at [368, 249] on span "Come by Sensible Edibles to try them [DATE]!" at bounding box center [413, 254] width 144 height 10
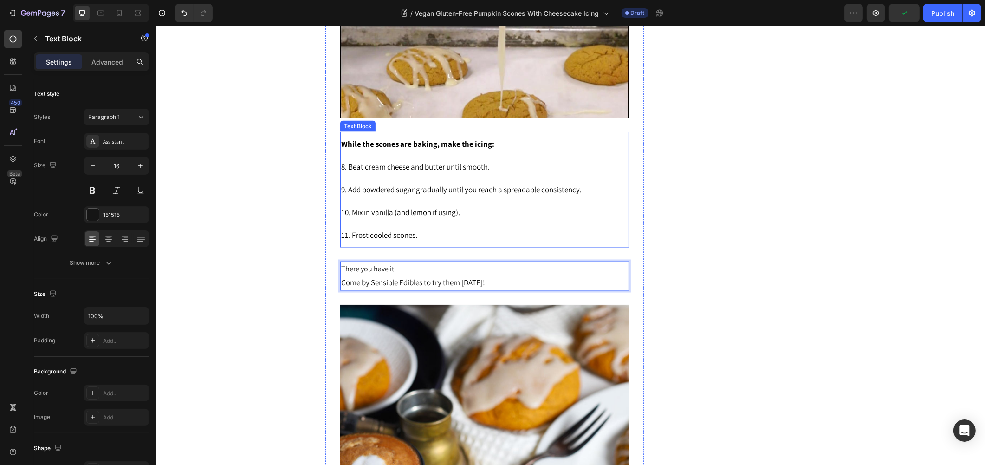
scroll to position [1893, 0]
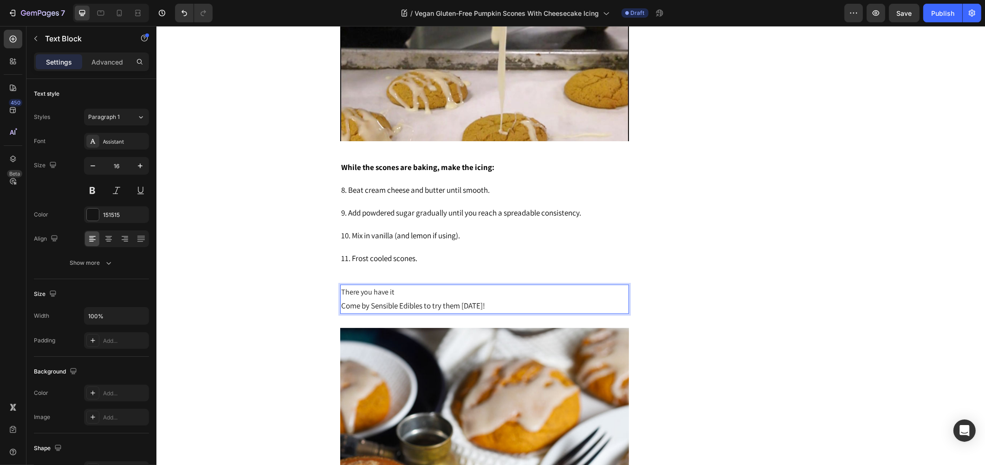
click at [372, 300] on span "Come by Sensible Edibles to try them [DATE]!" at bounding box center [413, 305] width 144 height 10
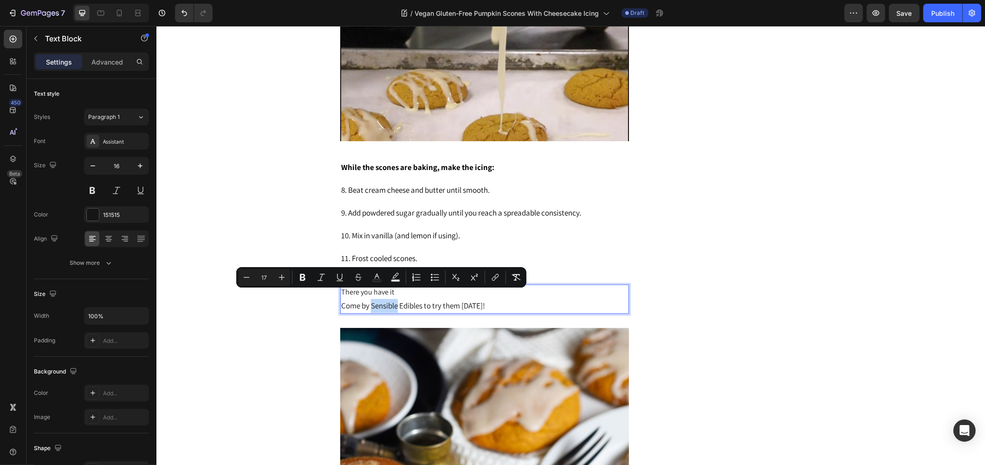
click at [467, 286] on div "Minus 17 Plus Bold Italic Underline Strikethrough Text Color Text Background Co…" at bounding box center [381, 277] width 290 height 20
click at [455, 300] on span "Come by Sensible Edibles to try them [DATE]!" at bounding box center [413, 305] width 144 height 10
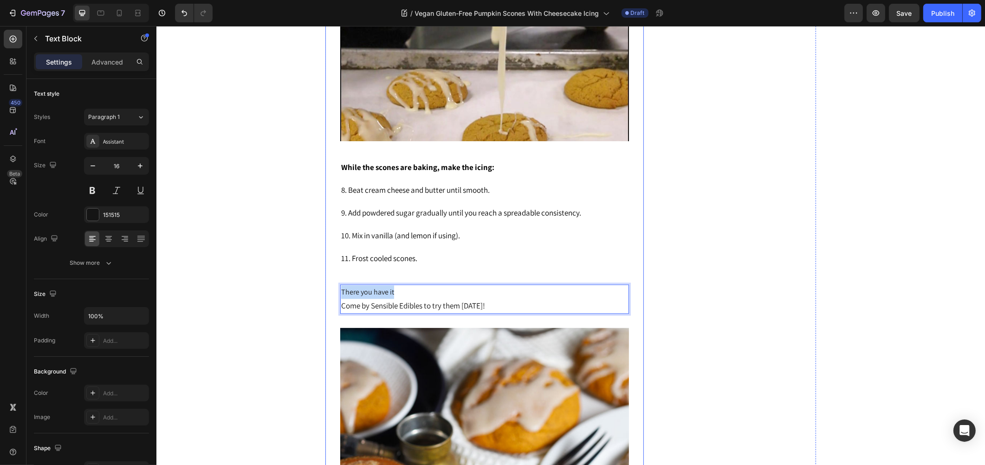
drag, startPoint x: 358, startPoint y: 281, endPoint x: 332, endPoint y: 280, distance: 26.0
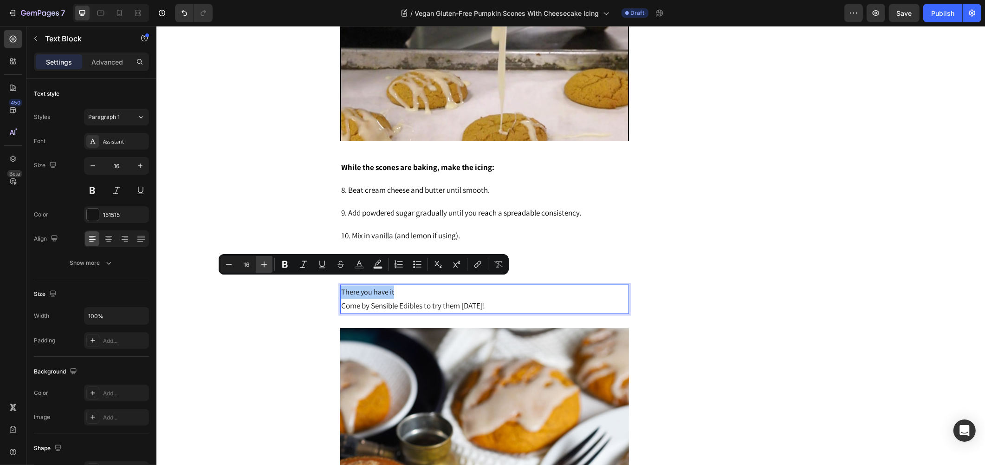
click at [266, 265] on icon "Editor contextual toolbar" at bounding box center [264, 264] width 9 height 9
type input "17"
click at [447, 288] on p "There you have it" at bounding box center [484, 293] width 287 height 14
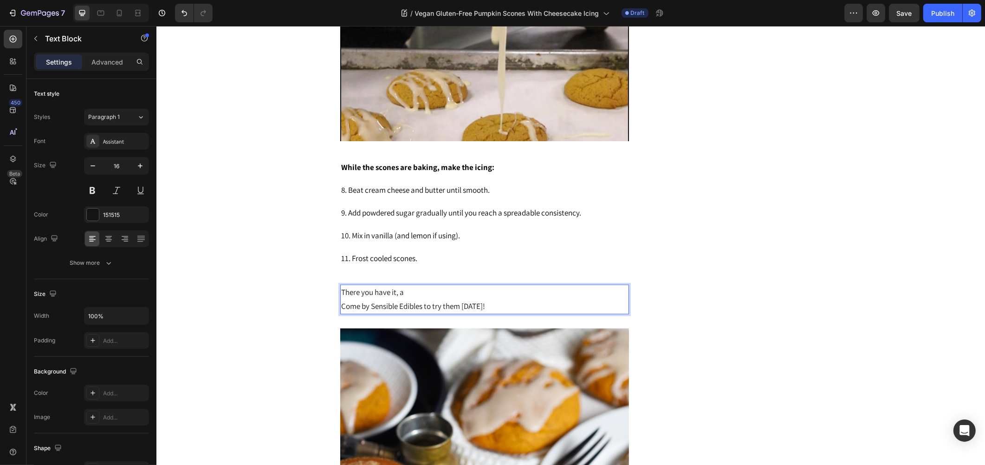
click at [424, 286] on p "There you have it, a" at bounding box center [484, 293] width 287 height 14
click at [400, 287] on span "There you have it, a" at bounding box center [372, 292] width 63 height 10
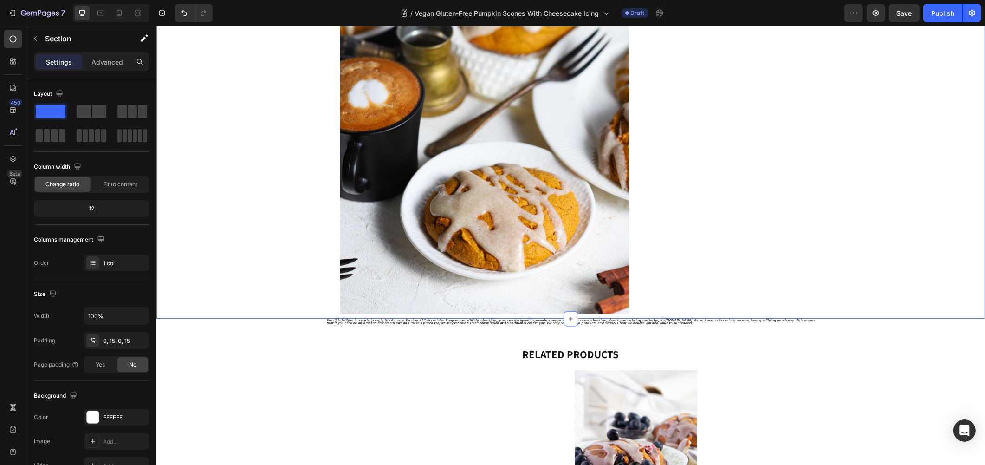
scroll to position [2306, 0]
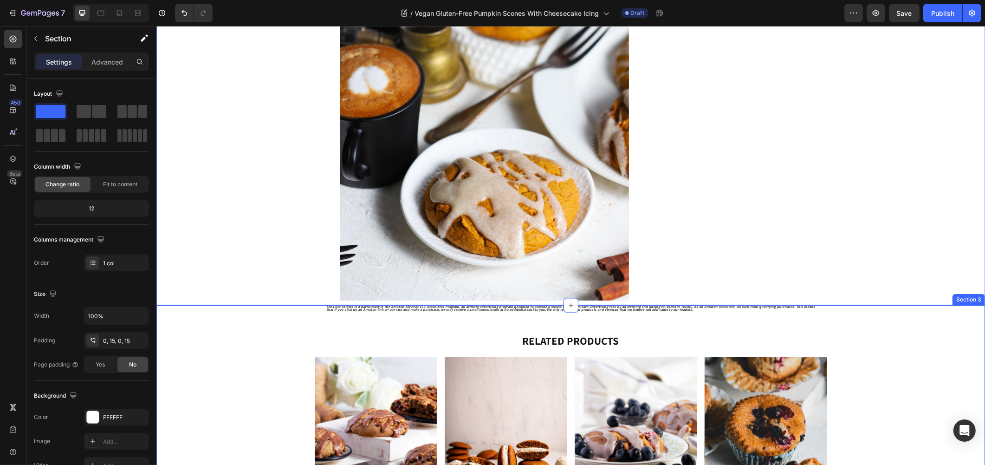
click at [232, 390] on div "Sensible Edibles is a participant in the Amazon Services LLC Associates Program…" at bounding box center [570, 440] width 815 height 271
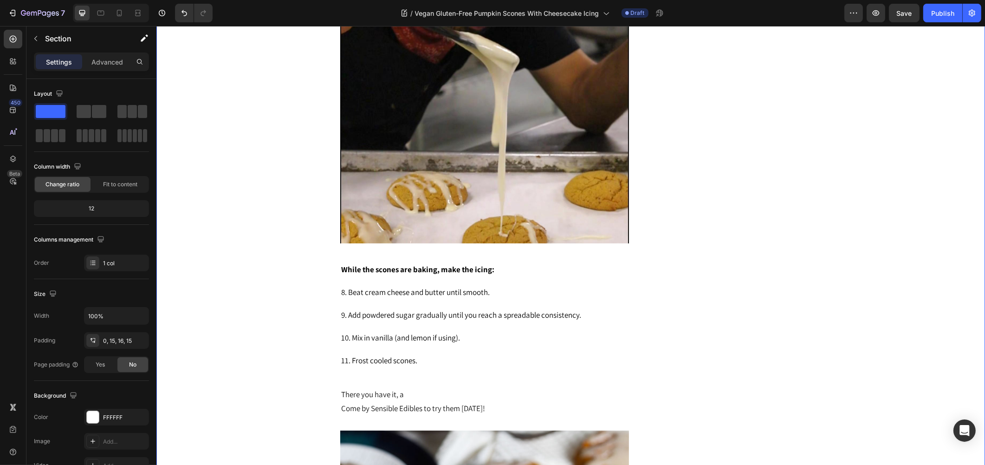
scroll to position [1790, 0]
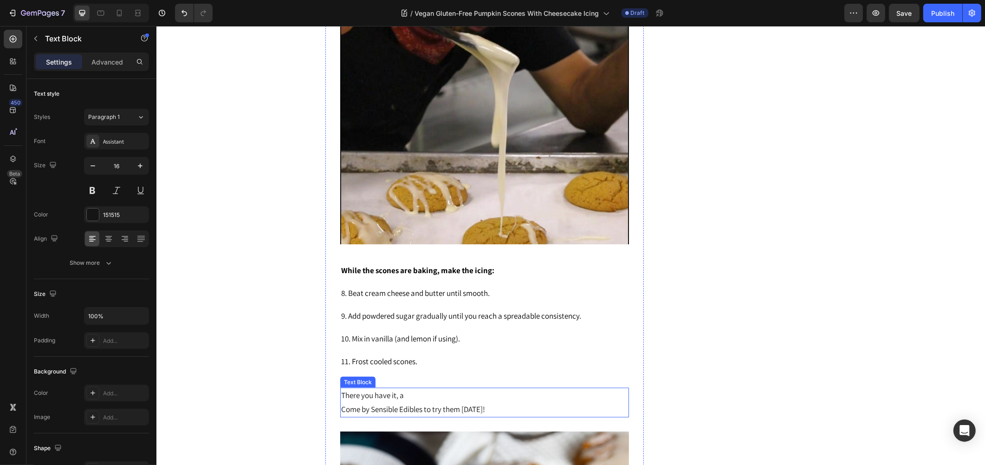
click at [411, 389] on p "There you have it, a" at bounding box center [484, 396] width 287 height 14
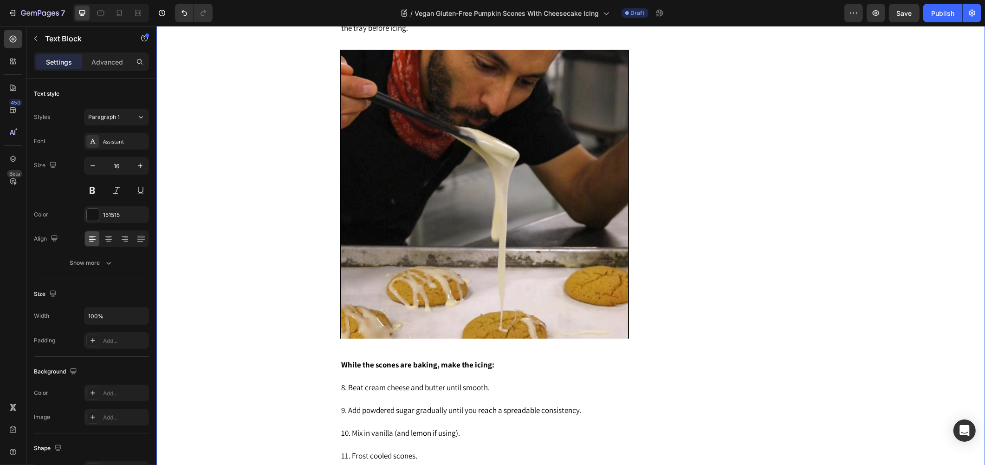
scroll to position [1944, 0]
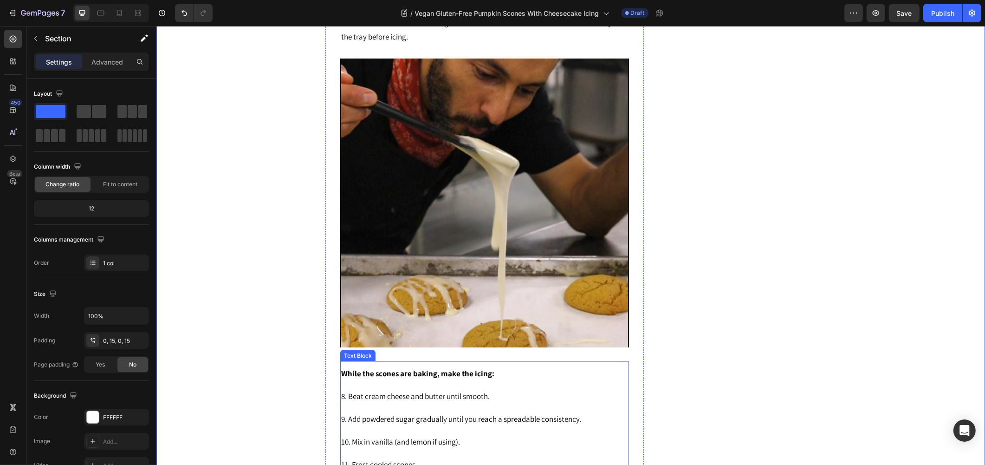
scroll to position [1893, 0]
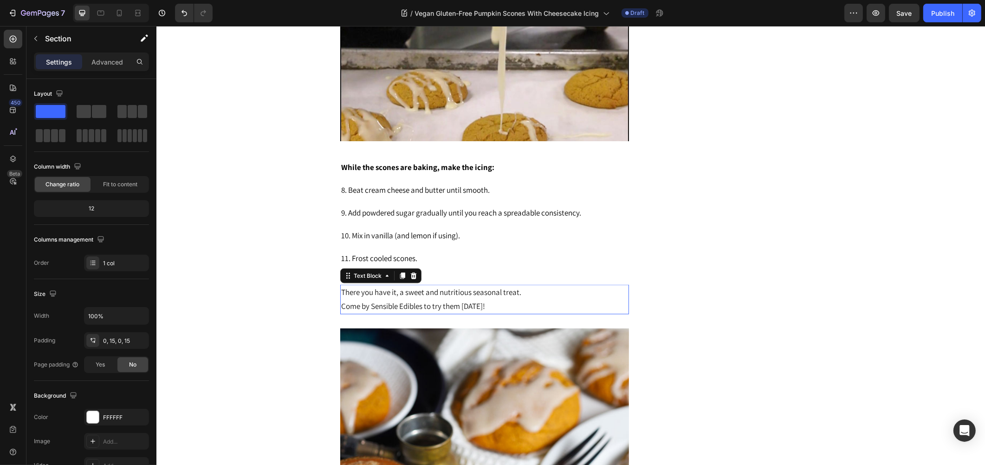
click at [410, 287] on span "There you have it, a sweet and nutritious seasonal treat." at bounding box center [431, 292] width 180 height 10
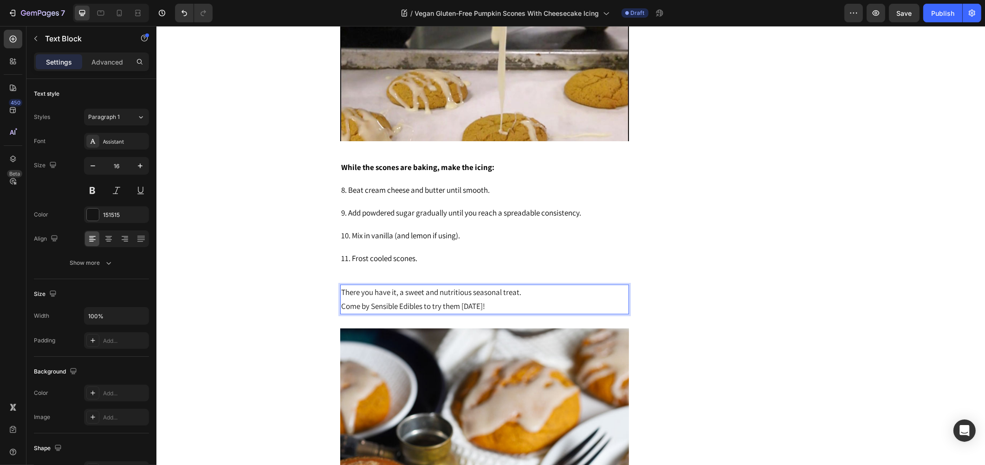
click at [420, 287] on span "There you have it, a sweet and nutritious seasonal treat." at bounding box center [431, 292] width 180 height 10
click at [445, 301] on span "Come by Sensible Edibles to try them [DATE]!" at bounding box center [413, 306] width 144 height 10
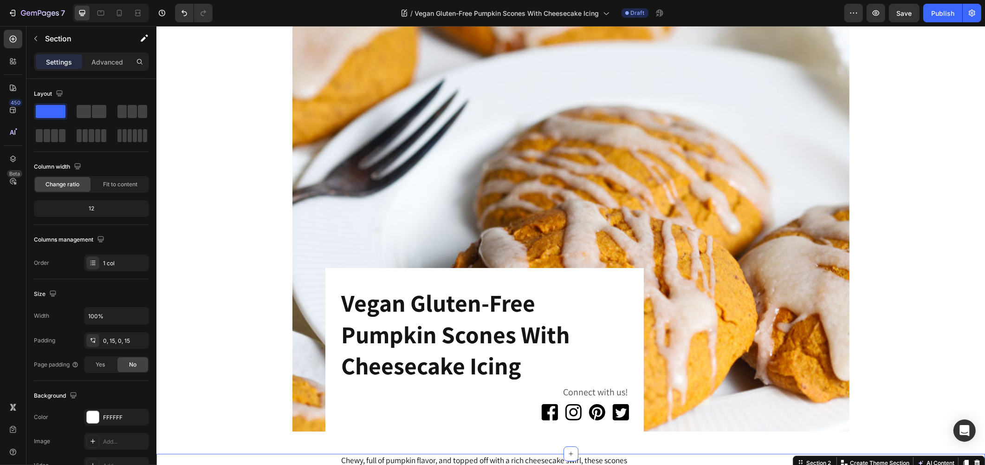
scroll to position [36, 0]
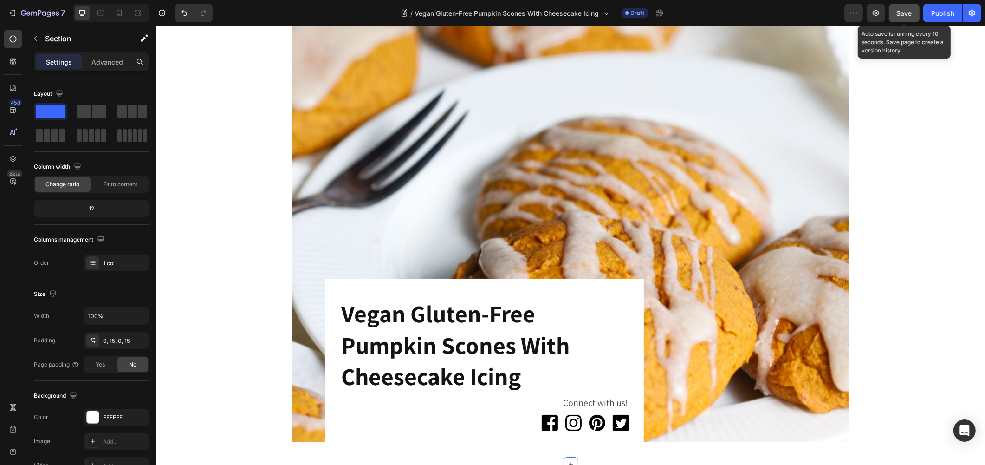
click at [906, 13] on span "Save" at bounding box center [904, 13] width 15 height 8
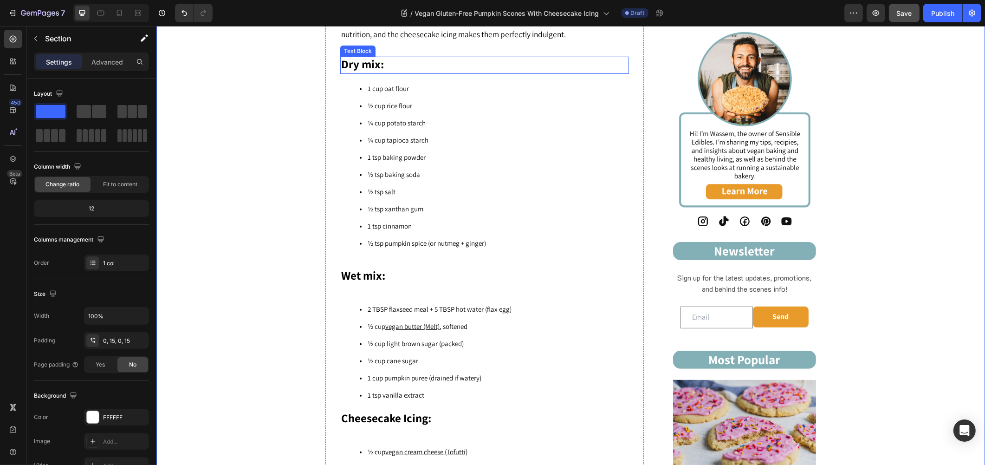
scroll to position [500, 0]
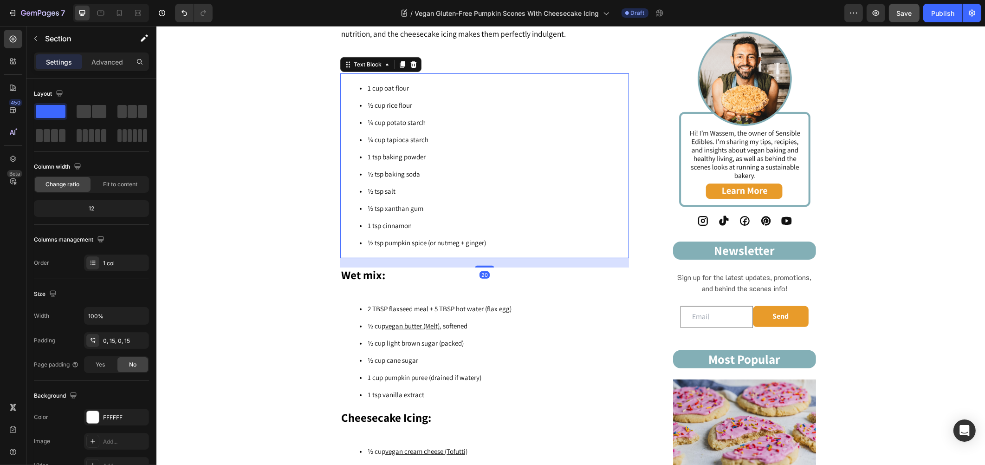
click at [402, 166] on li "½ tsp baking soda" at bounding box center [493, 174] width 268 height 17
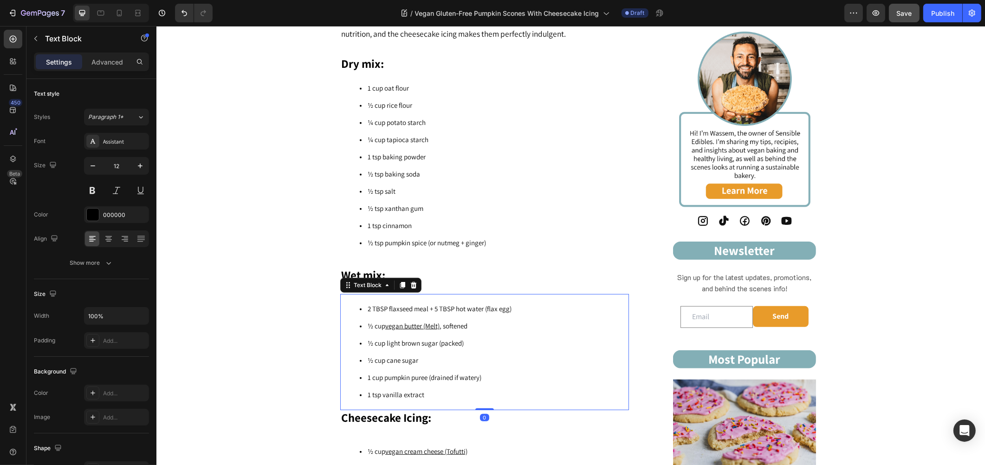
click at [427, 309] on span "2 TBSP flaxseed meal + 5 TBSP hot water (flax egg)" at bounding box center [439, 308] width 144 height 9
click at [390, 156] on span "1 tsp baking powder" at bounding box center [396, 156] width 58 height 9
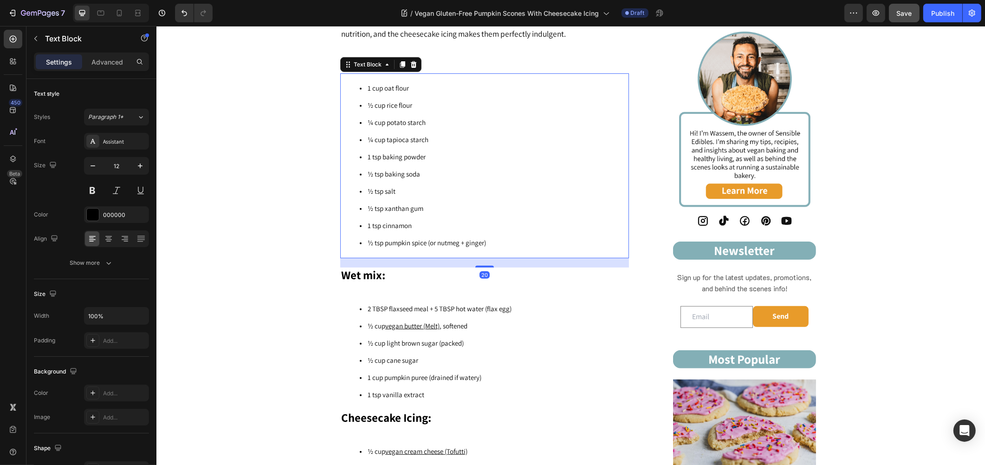
click at [390, 156] on span "1 tsp baking powder" at bounding box center [396, 156] width 58 height 9
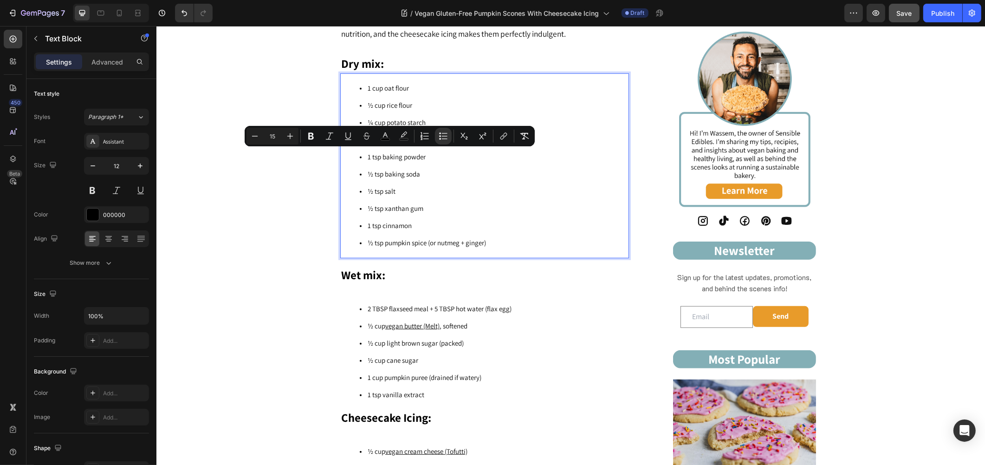
click at [370, 195] on li "½ tsp salt" at bounding box center [493, 191] width 268 height 17
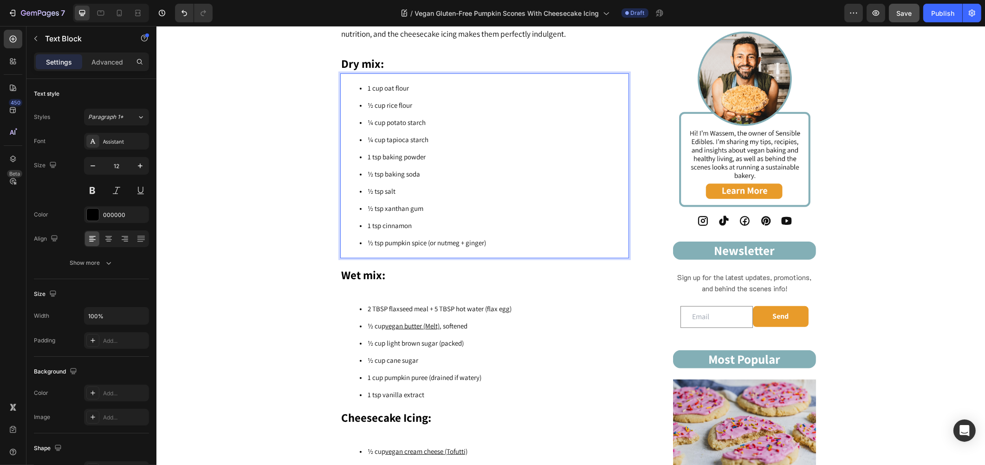
click at [409, 200] on li "½ tsp xanthan gum" at bounding box center [493, 208] width 268 height 17
click at [425, 160] on li "1 tsp baking powder" at bounding box center [493, 157] width 268 height 17
click at [424, 143] on li "¼ cup tapioca starch" at bounding box center [493, 139] width 268 height 17
click at [409, 84] on li "1 cup oat flour" at bounding box center [493, 88] width 268 height 17
click at [415, 104] on li "½ cup rice flour" at bounding box center [493, 105] width 268 height 17
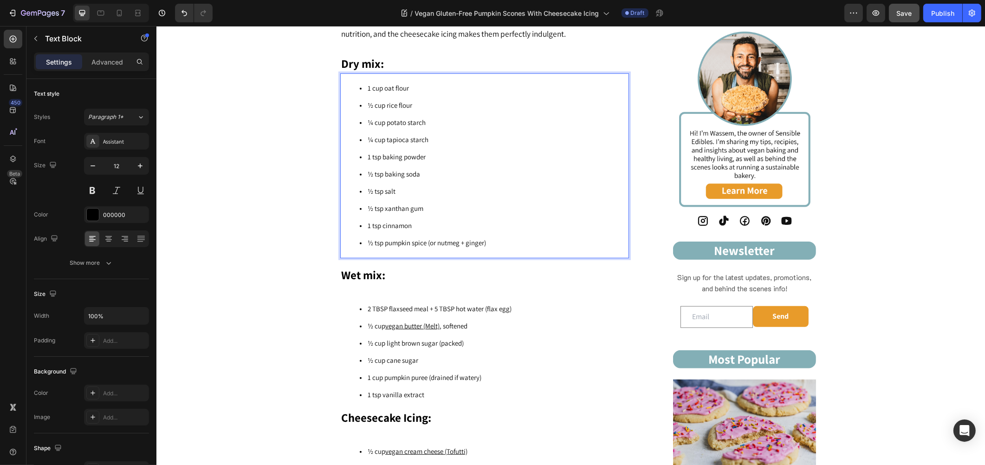
click at [423, 118] on li "¼ cup potato starch" at bounding box center [493, 122] width 268 height 17
click at [430, 136] on li "¼ cup tapioca starch" at bounding box center [493, 139] width 268 height 17
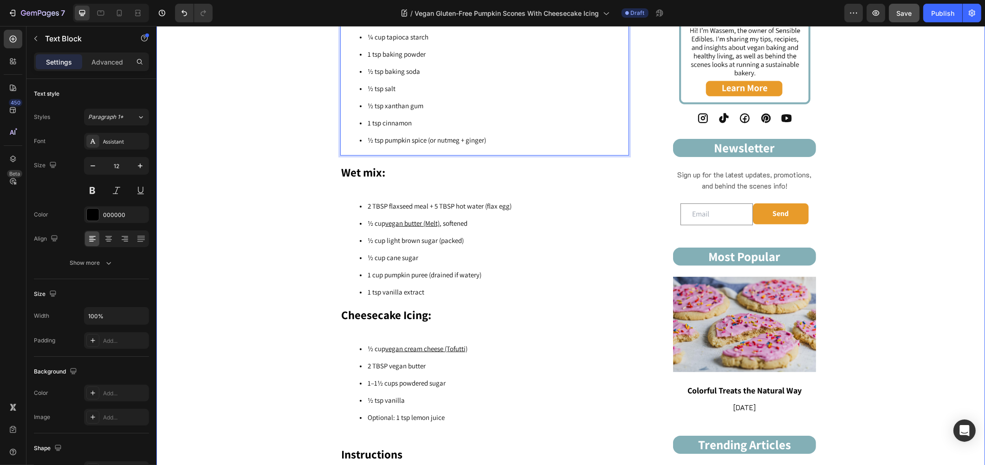
scroll to position [604, 0]
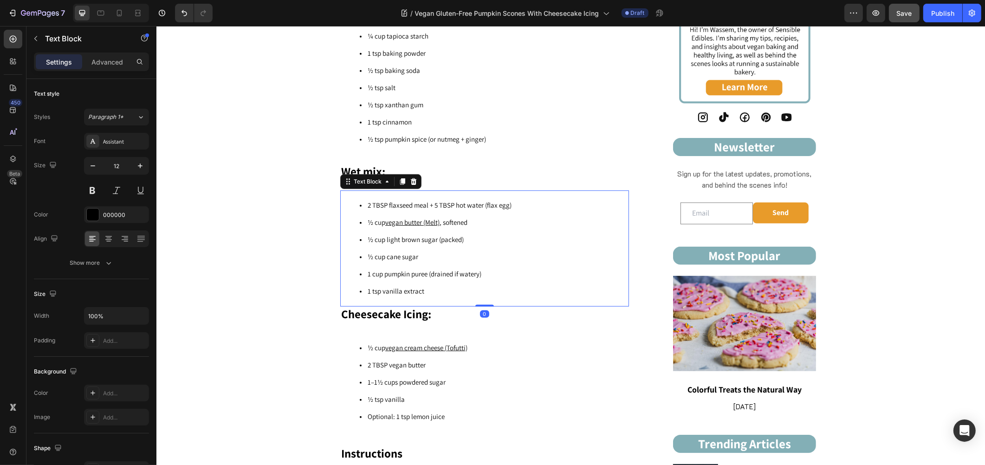
click at [348, 249] on ul "2 TBSP flaxseed meal + 5 TBSP hot water (flax egg) ½ cup vegan butter (Melt) , …" at bounding box center [484, 248] width 287 height 103
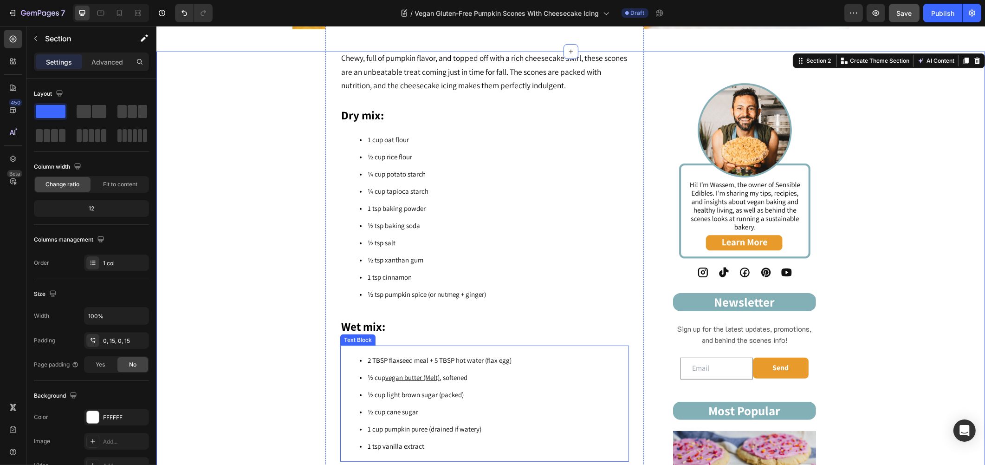
scroll to position [397, 0]
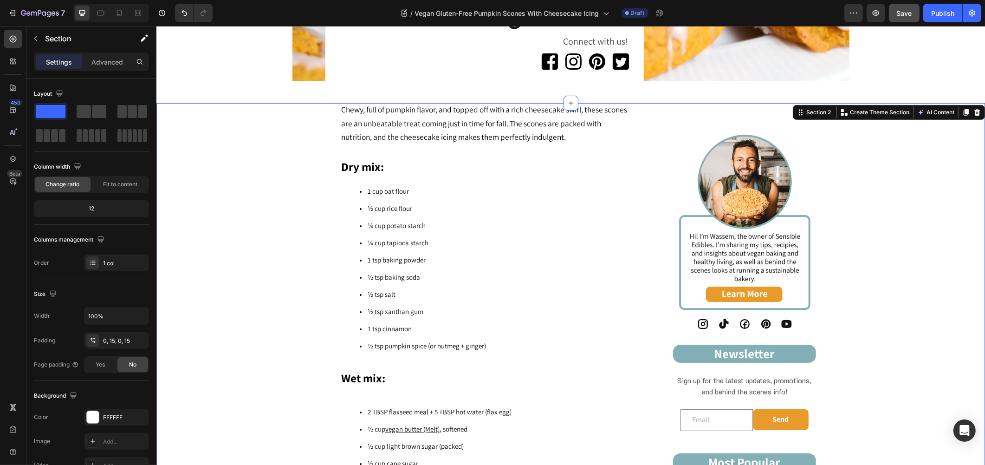
click at [483, 128] on p "Chewy, full of pumpkin flavor, and topped off with a rich cheesecake swirl, the…" at bounding box center [484, 123] width 287 height 41
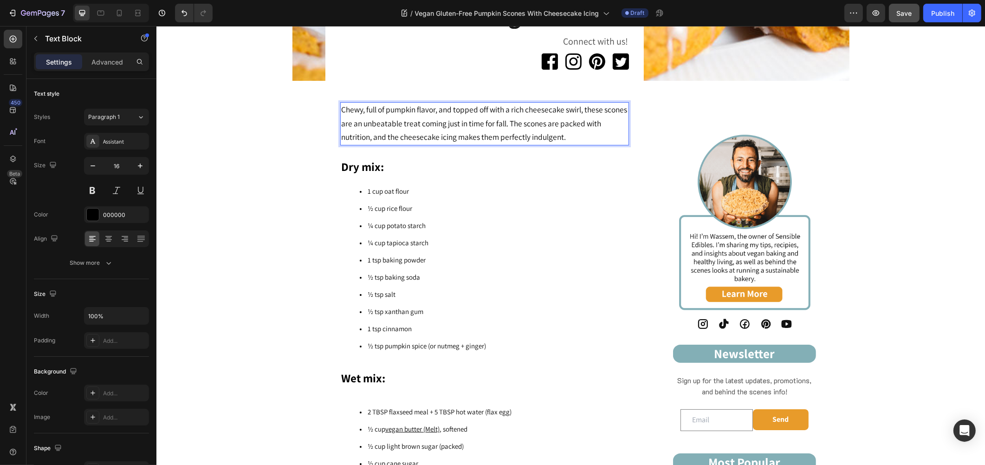
click at [562, 131] on span "Chewy, full of pumpkin flavor, and topped off with a rich cheesecake swirl, the…" at bounding box center [484, 123] width 286 height 39
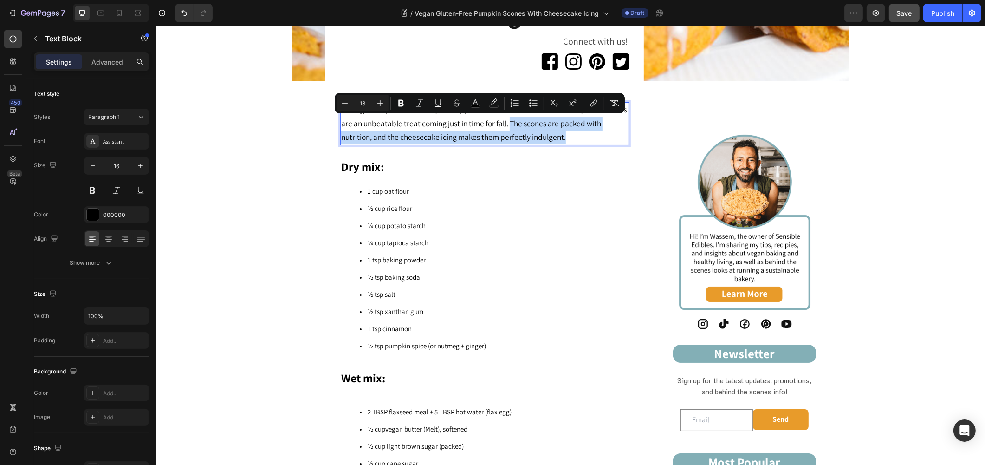
drag, startPoint x: 572, startPoint y: 135, endPoint x: 531, endPoint y: 126, distance: 42.3
click at [531, 126] on p "Chewy, full of pumpkin flavor, and topped off with a rich cheesecake swirl, the…" at bounding box center [484, 123] width 287 height 41
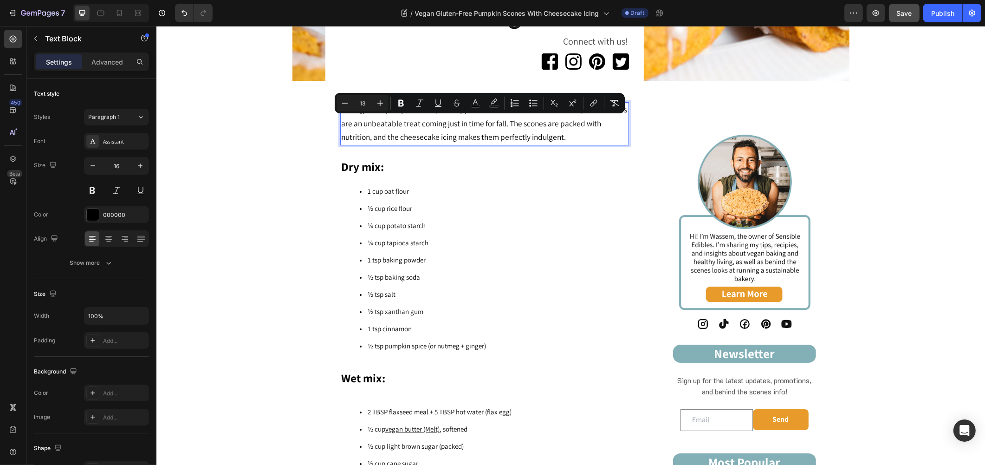
drag, startPoint x: 501, startPoint y: 127, endPoint x: 507, endPoint y: 128, distance: 6.6
click at [501, 127] on span "Chewy, full of pumpkin flavor, and topped off with a rich cheesecake swirl, the…" at bounding box center [484, 123] width 286 height 39
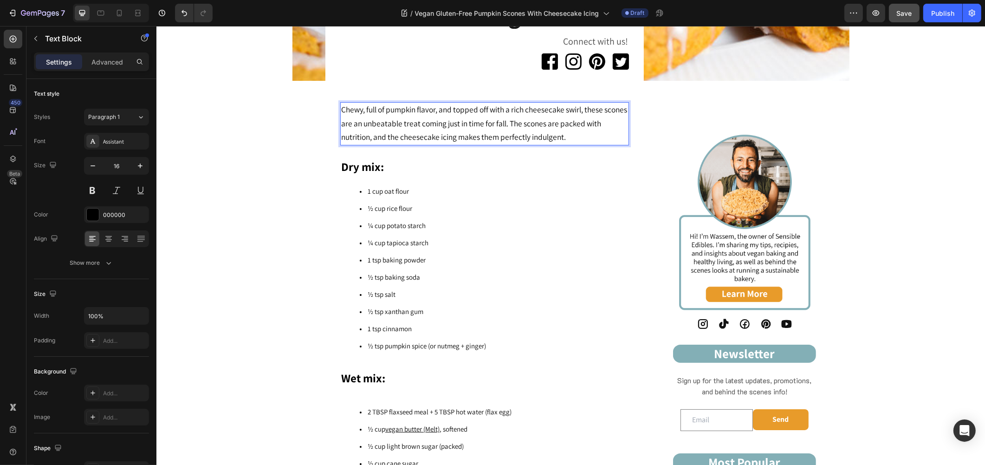
drag, startPoint x: 568, startPoint y: 131, endPoint x: 567, endPoint y: 138, distance: 7.4
click at [567, 138] on p "Chewy, full of pumpkin flavor, and topped off with a rich cheesecake swirl, the…" at bounding box center [484, 123] width 287 height 41
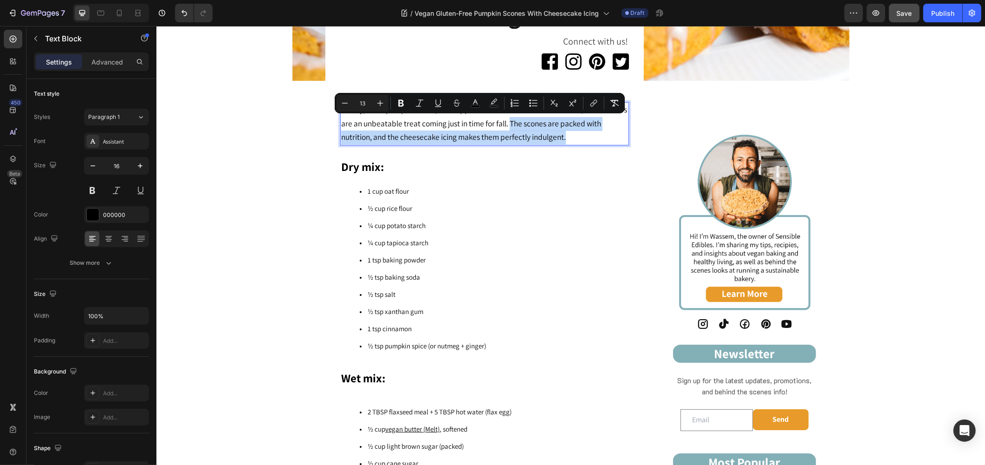
drag, startPoint x: 559, startPoint y: 134, endPoint x: 531, endPoint y: 124, distance: 30.1
click at [531, 124] on p "Chewy, full of pumpkin flavor, and topped off with a rich cheesecake swirl, the…" at bounding box center [484, 123] width 287 height 41
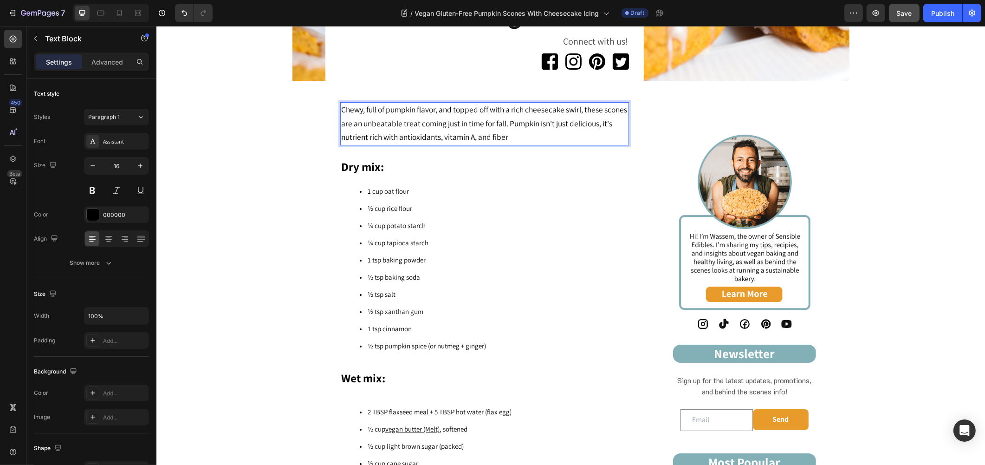
click at [409, 135] on span "Chewy, full of pumpkin flavor, and topped off with a rich cheesecake swirl, the…" at bounding box center [484, 123] width 286 height 39
click at [560, 137] on p "Chewy, full of pumpkin flavor, and topped off with a rich cheesecake swirl, the…" at bounding box center [484, 123] width 287 height 41
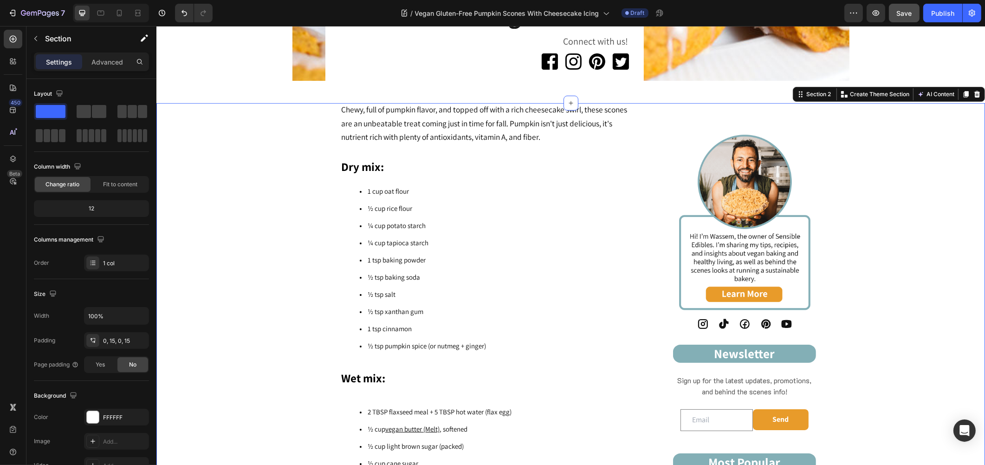
scroll to position [449, 0]
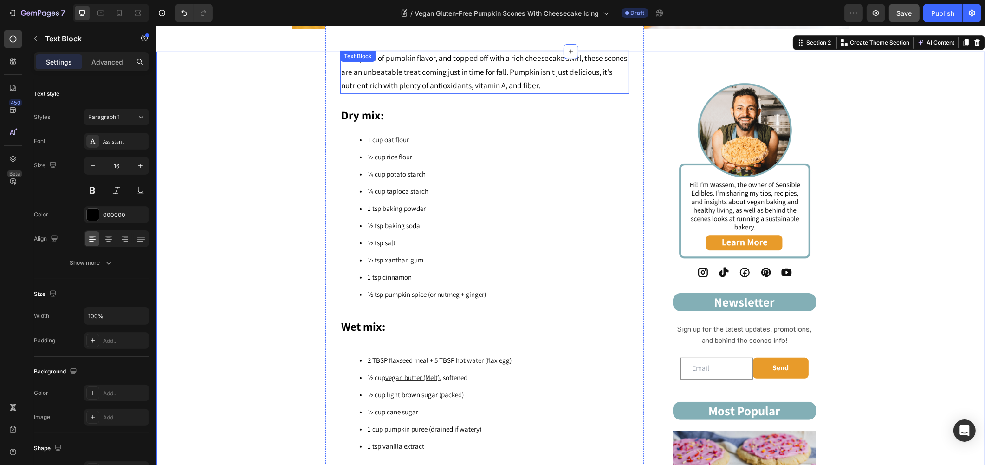
click at [542, 89] on span "Chewy, full of pumpkin flavor, and topped off with a rich cheesecake swirl, the…" at bounding box center [484, 71] width 286 height 39
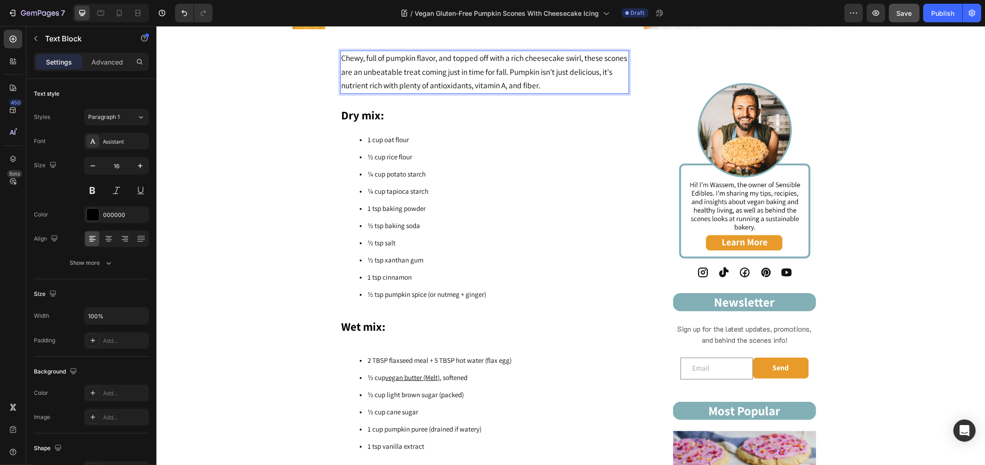
click at [552, 84] on p "Chewy, full of pumpkin flavor, and topped off with a rich cheesecake swirl, the…" at bounding box center [484, 72] width 287 height 41
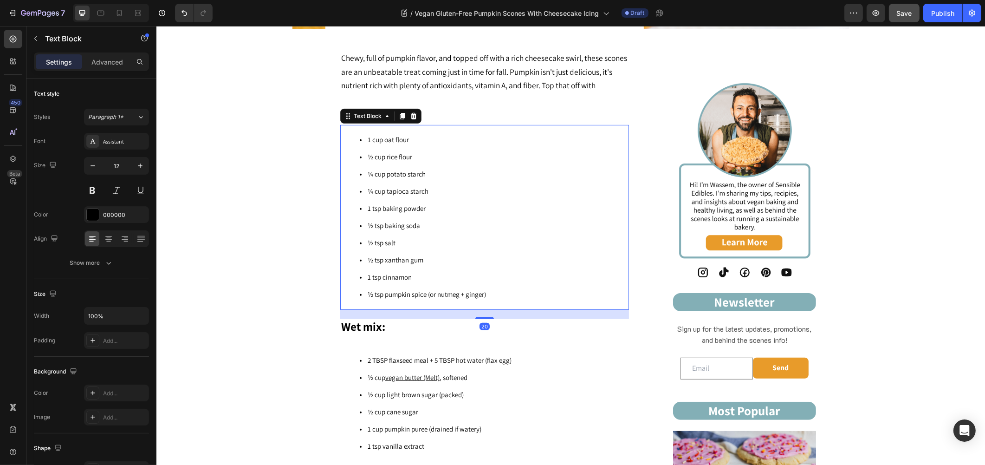
click at [342, 172] on ul "1 cup oat flour ½ cup rice flour ¼ cup potato starch ¼ cup tapioca starch 1 tsp…" at bounding box center [484, 217] width 287 height 172
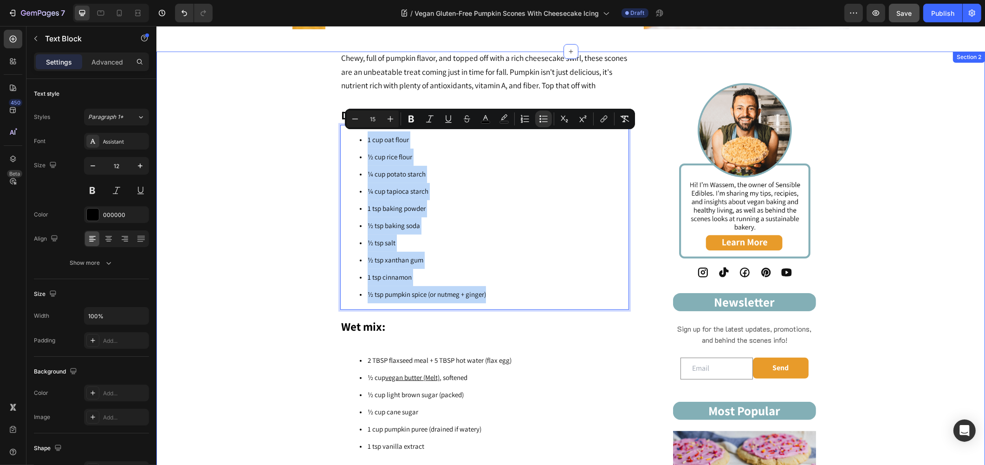
drag, startPoint x: 532, startPoint y: 294, endPoint x: 316, endPoint y: 141, distance: 264.7
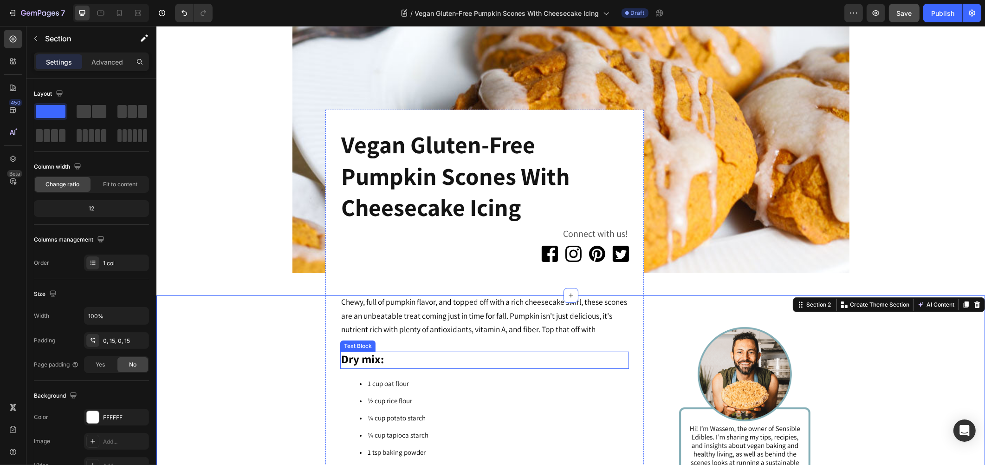
scroll to position [242, 0]
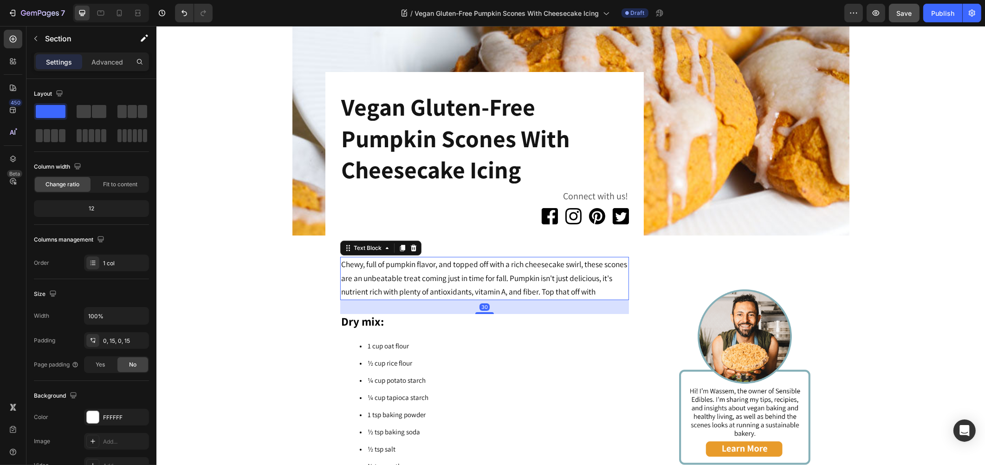
click at [602, 294] on span "Chewy, full of pumpkin flavor, and topped off with a rich cheesecake swirl, the…" at bounding box center [484, 278] width 286 height 39
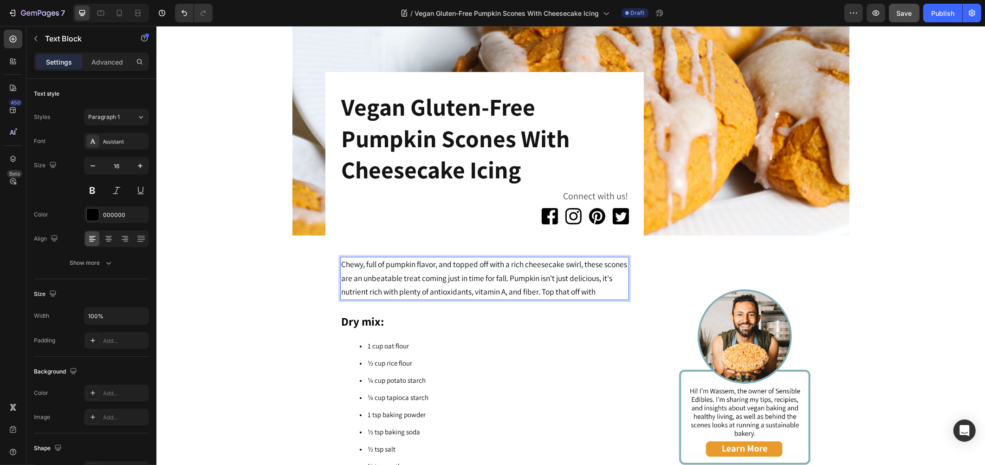
click at [606, 289] on span "Chewy, full of pumpkin flavor, and topped off with a rich cheesecake swirl, the…" at bounding box center [484, 278] width 286 height 39
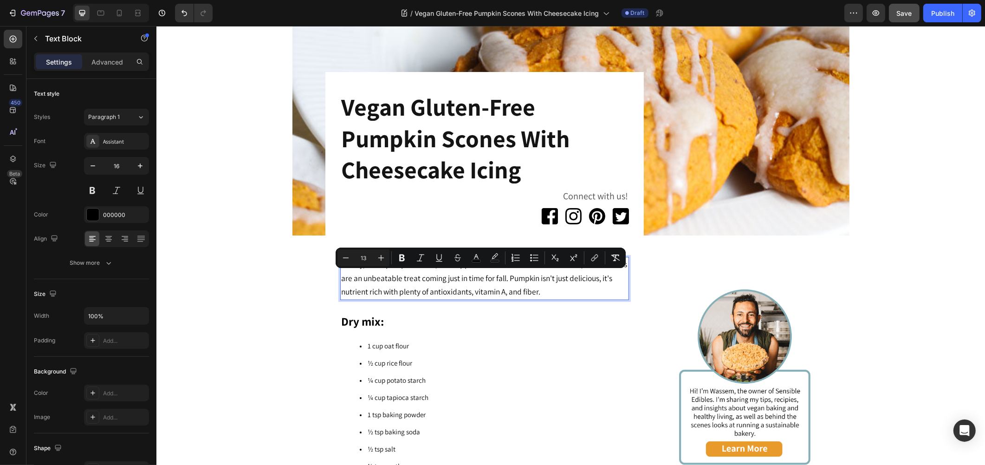
drag, startPoint x: 562, startPoint y: 290, endPoint x: 530, endPoint y: 280, distance: 34.1
click at [530, 280] on p "Chewy, full of pumpkin flavor, and topped off with a rich cheesecake swirl, the…" at bounding box center [484, 278] width 287 height 41
click at [564, 293] on p "Chewy, full of pumpkin flavor, and topped off with a rich cheesecake swirl, the…" at bounding box center [484, 278] width 287 height 41
click at [555, 291] on p "Chewy, full of pumpkin flavor, and topped off with a rich cheesecake swirl, the…" at bounding box center [484, 278] width 287 height 41
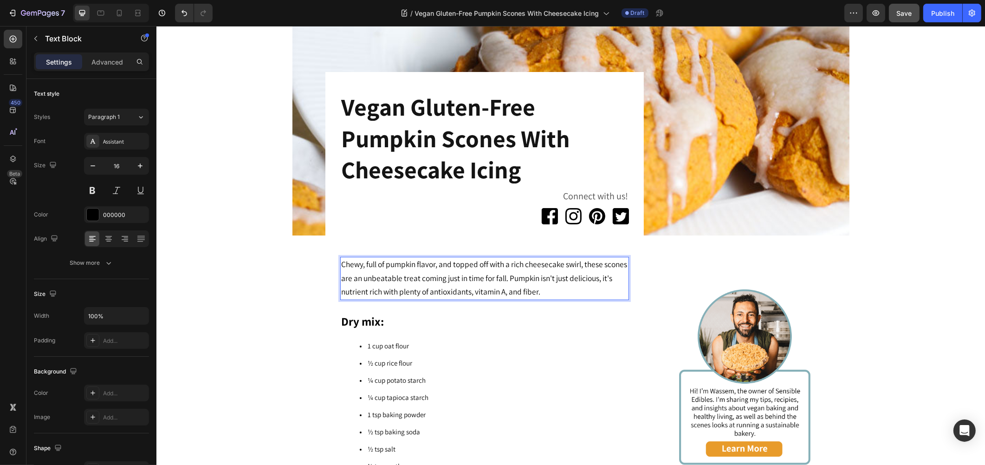
click at [546, 291] on span "Chewy, full of pumpkin flavor, and topped off with a rich cheesecake swirl, the…" at bounding box center [484, 278] width 286 height 39
click at [591, 294] on span "Chewy, full of pumpkin flavor, and topped off with a rich cheesecake swirl, the…" at bounding box center [484, 278] width 286 height 39
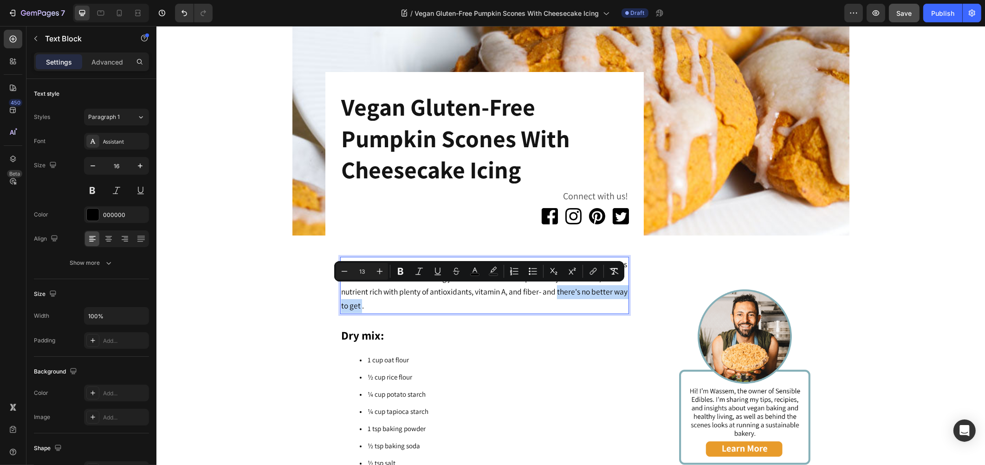
drag, startPoint x: 372, startPoint y: 305, endPoint x: 567, endPoint y: 290, distance: 195.1
click at [567, 290] on span "Chewy, full of pumpkin flavor, and topped off with a rich cheesecake swirl, the…" at bounding box center [484, 285] width 286 height 52
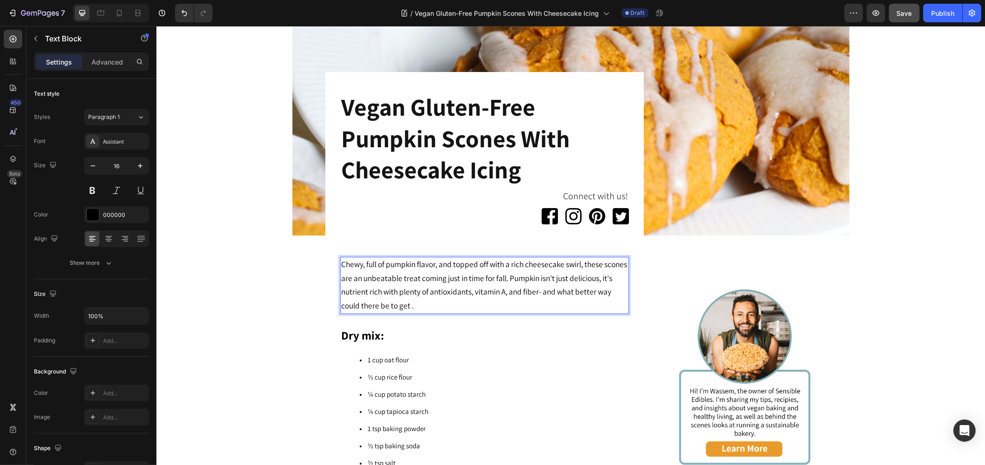
click at [416, 310] on p "Chewy, full of pumpkin flavor, and topped off with a rich cheesecake swirl, the…" at bounding box center [484, 285] width 287 height 55
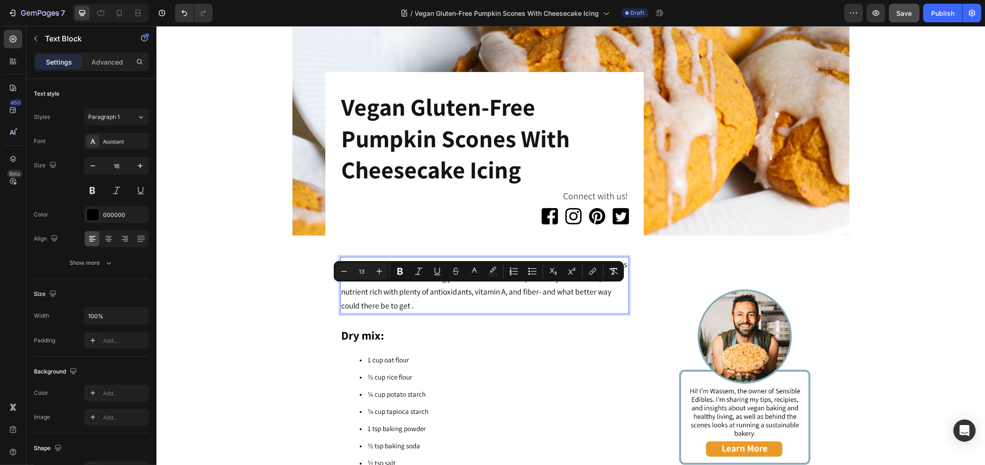
drag, startPoint x: 410, startPoint y: 307, endPoint x: 548, endPoint y: 296, distance: 138.3
click at [548, 296] on p "Chewy, full of pumpkin flavor, and topped off with a rich cheesecake swirl, the…" at bounding box center [484, 285] width 287 height 55
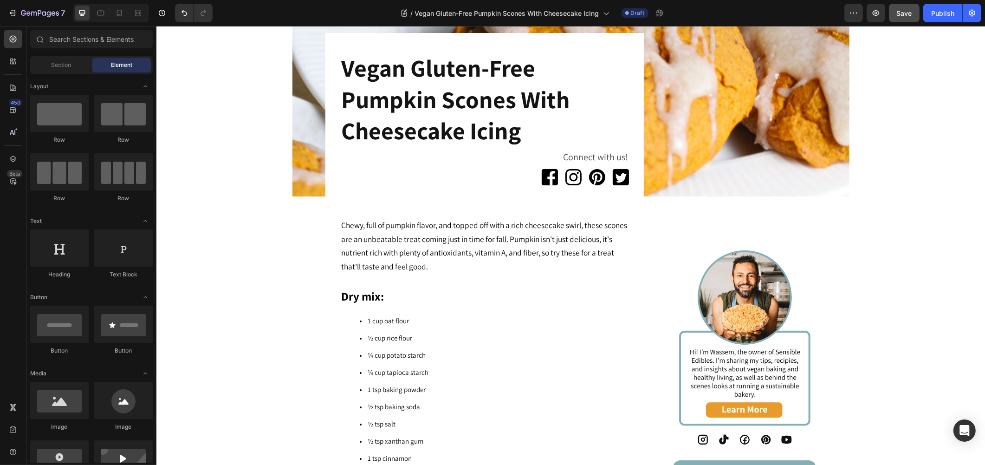
scroll to position [397, 0]
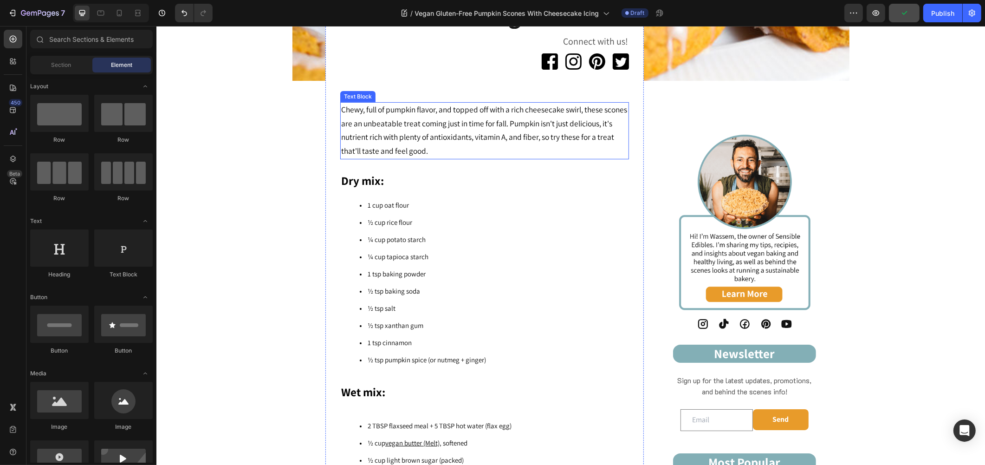
click at [449, 149] on p "Chewy, full of pumpkin flavor, and topped off with a rich cheesecake swirl, the…" at bounding box center [484, 130] width 287 height 55
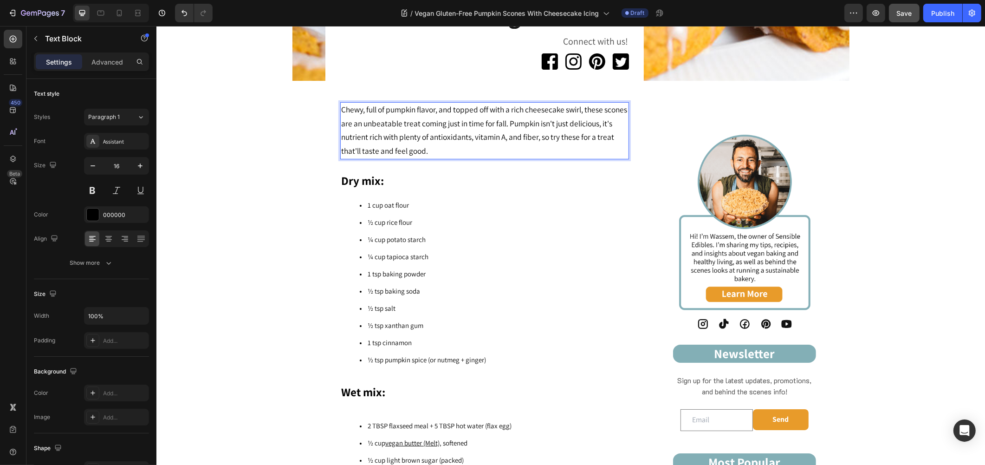
click at [431, 147] on p "Chewy, full of pumpkin flavor, and topped off with a rich cheesecake swirl, the…" at bounding box center [484, 130] width 287 height 55
click at [419, 150] on span "Chewy, full of pumpkin flavor, and topped off with a rich cheesecake swirl, the…" at bounding box center [484, 130] width 286 height 52
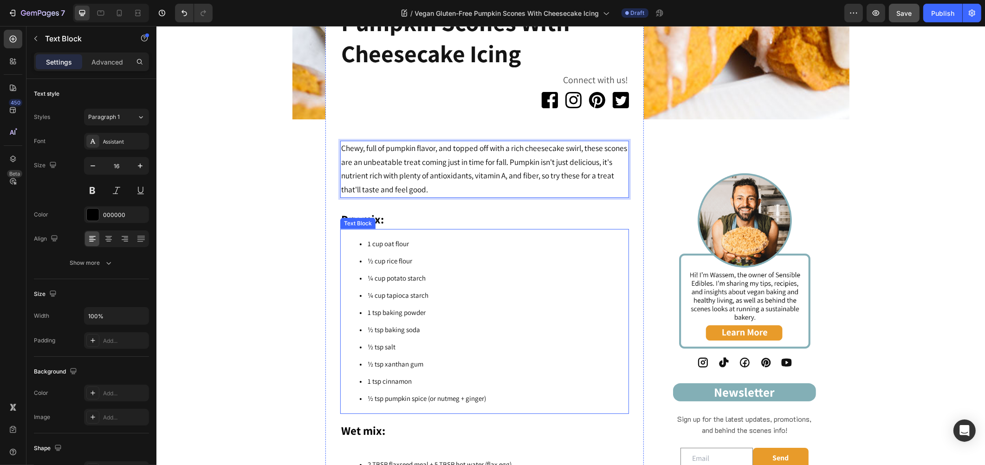
scroll to position [294, 0]
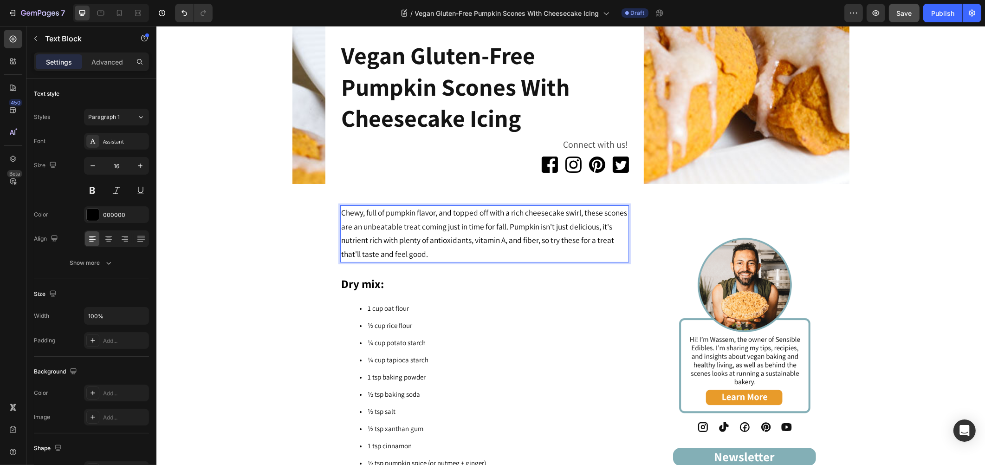
click at [470, 257] on p "Chewy, full of pumpkin flavor, and topped off with a rich cheesecake swirl, the…" at bounding box center [484, 233] width 287 height 55
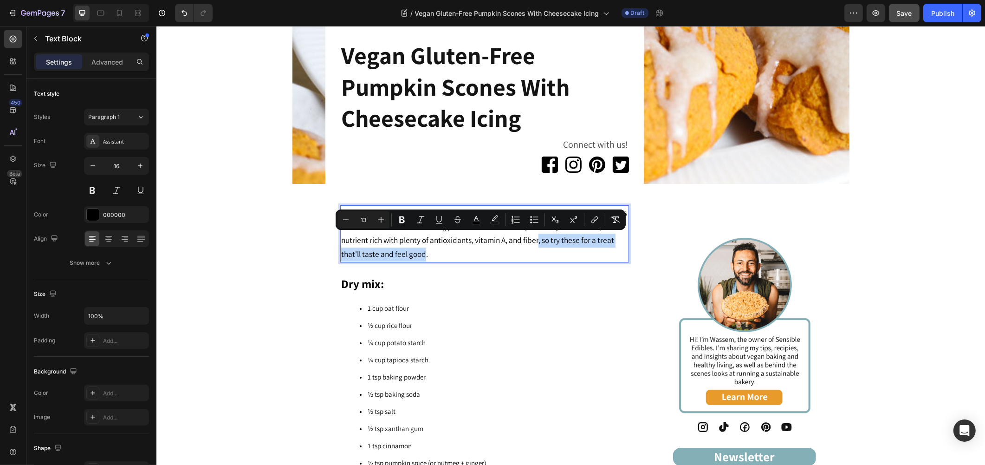
drag, startPoint x: 420, startPoint y: 250, endPoint x: 548, endPoint y: 243, distance: 128.3
click at [548, 243] on span "Chewy, full of pumpkin flavor, and topped off with a rich cheesecake swirl, the…" at bounding box center [484, 233] width 286 height 52
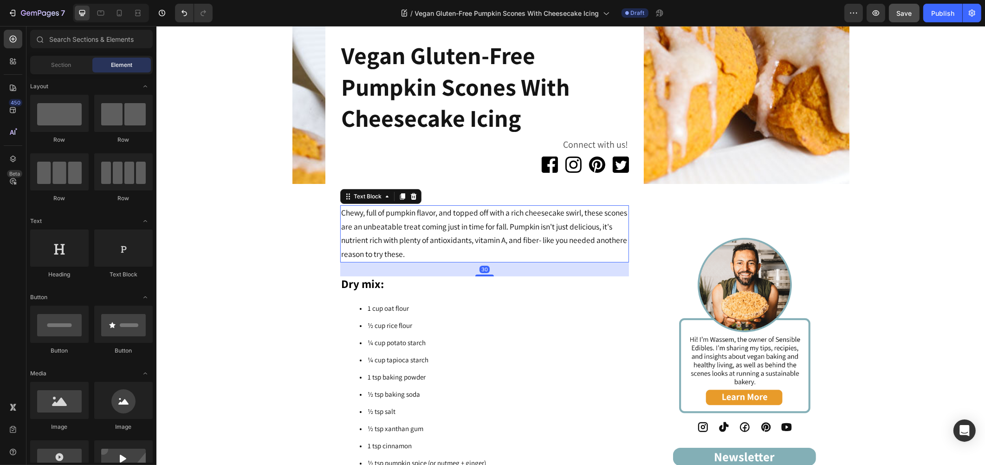
click at [527, 229] on span "Chewy, full of pumpkin flavor, and topped off with a rich cheesecake swirl, the…" at bounding box center [484, 233] width 286 height 52
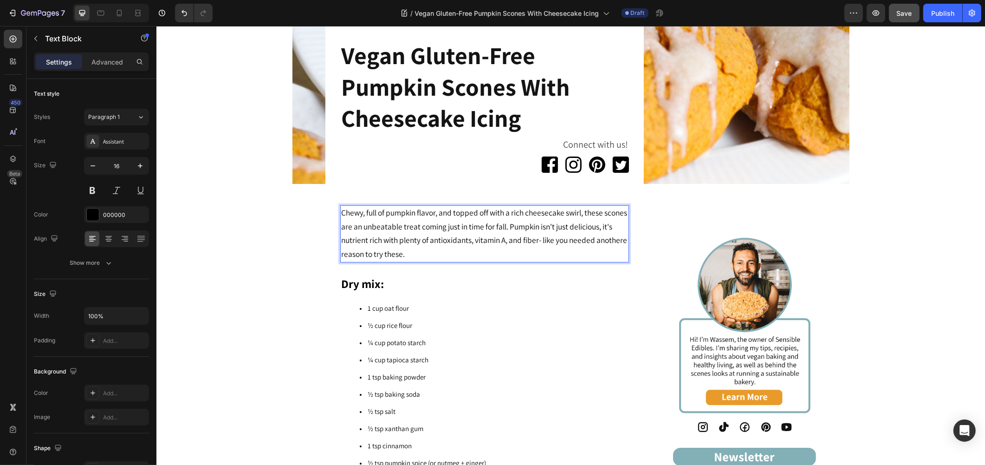
click at [531, 226] on span "Chewy, full of pumpkin flavor, and topped off with a rich cheesecake swirl, the…" at bounding box center [484, 233] width 286 height 52
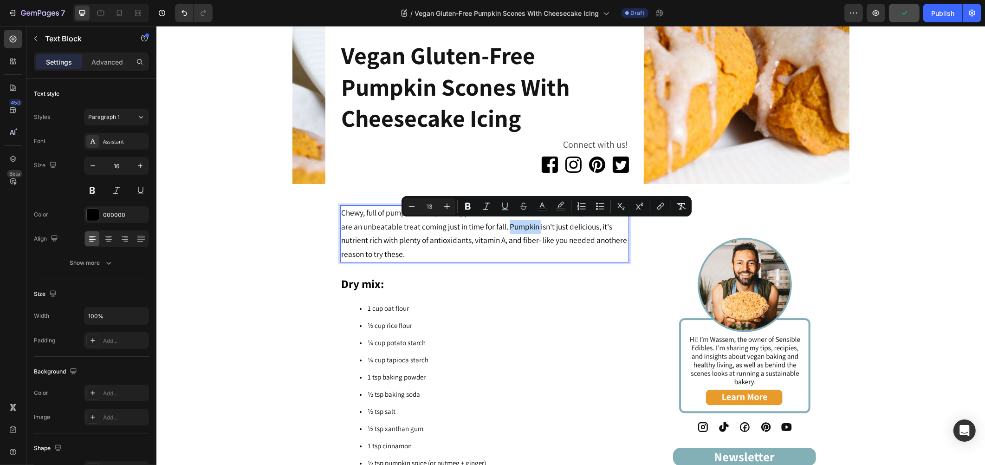
click at [532, 225] on span "Chewy, full of pumpkin flavor, and topped off with a rich cheesecake swirl, the…" at bounding box center [484, 233] width 286 height 52
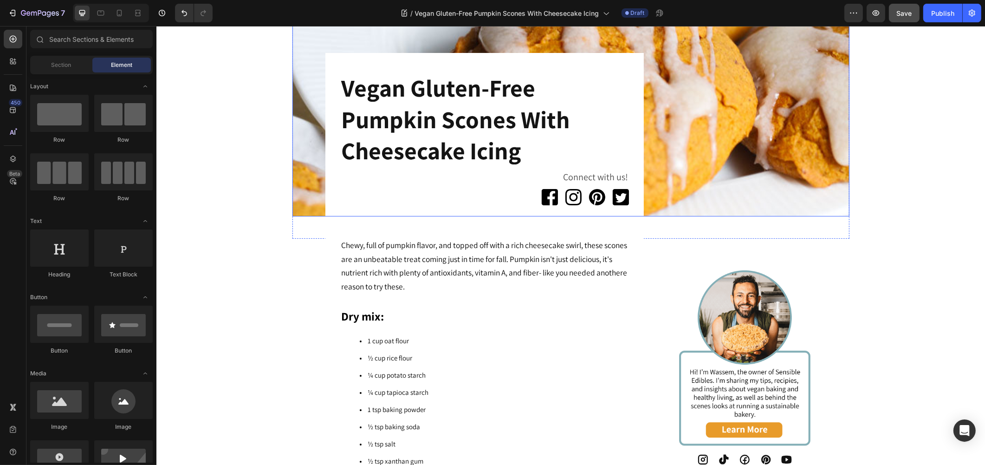
scroll to position [258, 0]
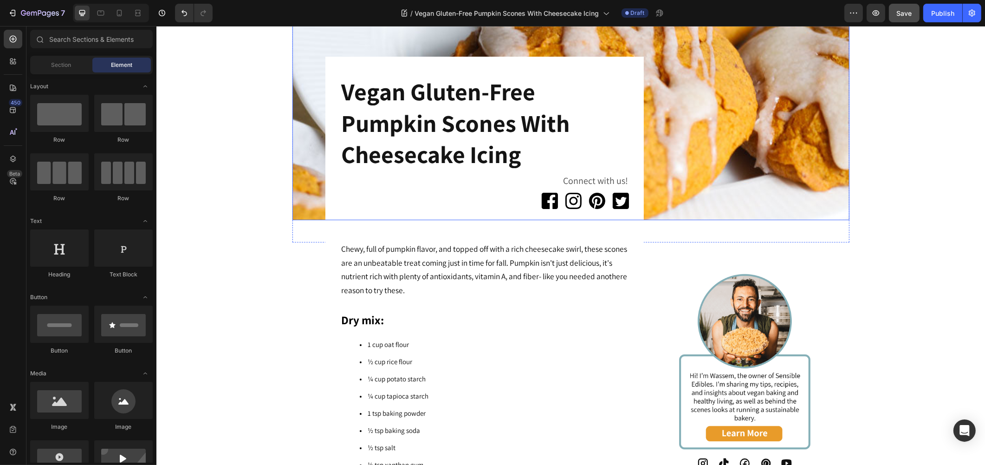
click at [722, 129] on img at bounding box center [570, 11] width 557 height 418
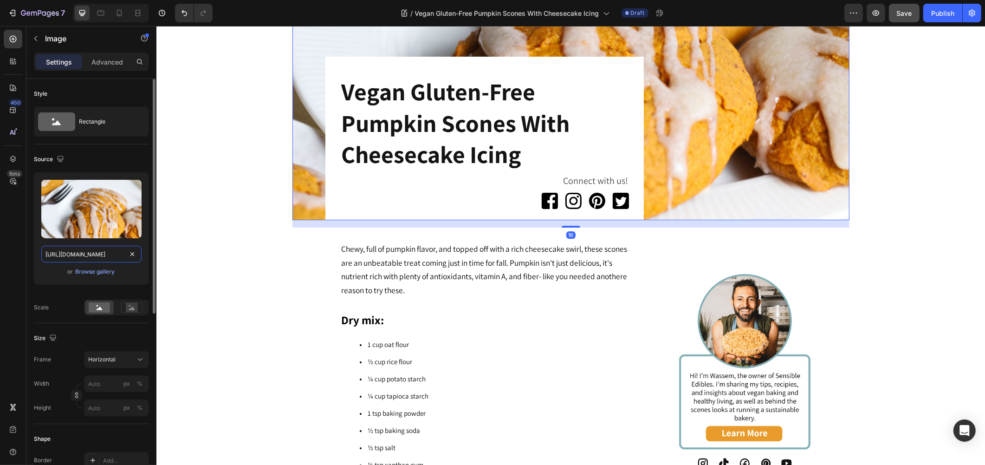
click at [119, 255] on input "[URL][DOMAIN_NAME]" at bounding box center [91, 254] width 100 height 17
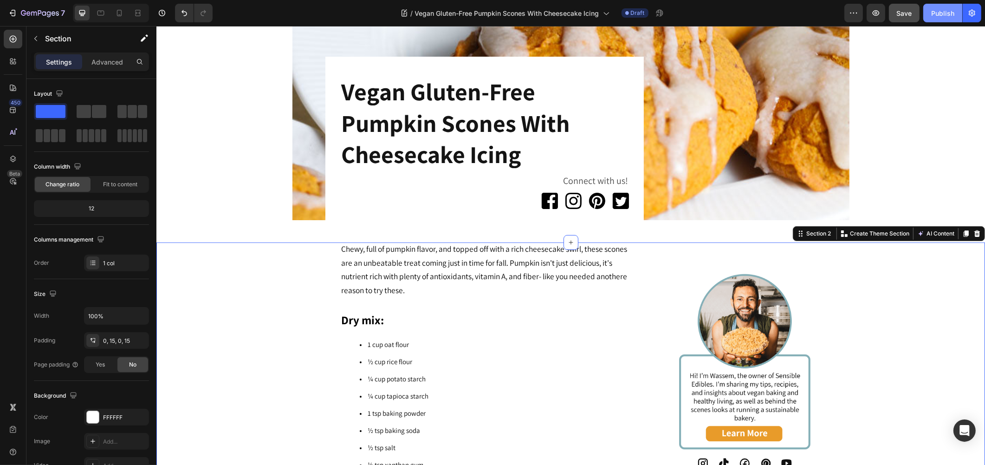
click at [944, 16] on div "Publish" at bounding box center [942, 13] width 23 height 10
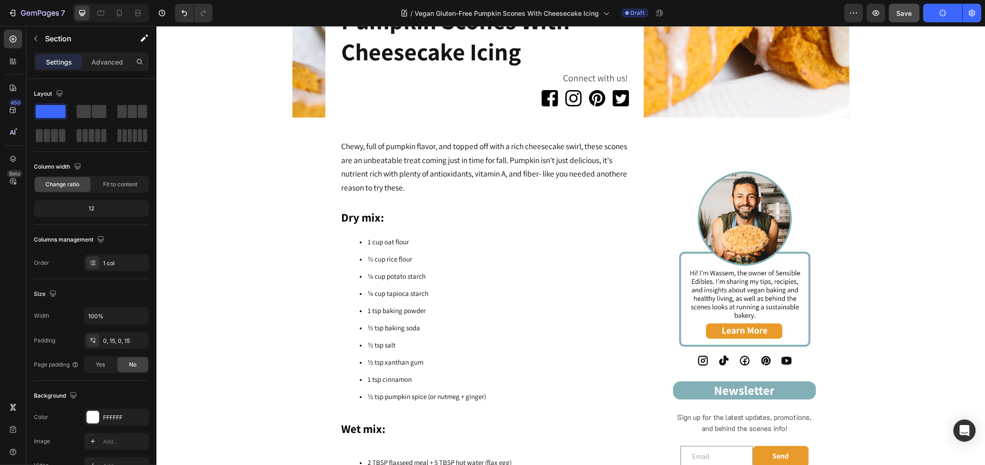
scroll to position [361, 0]
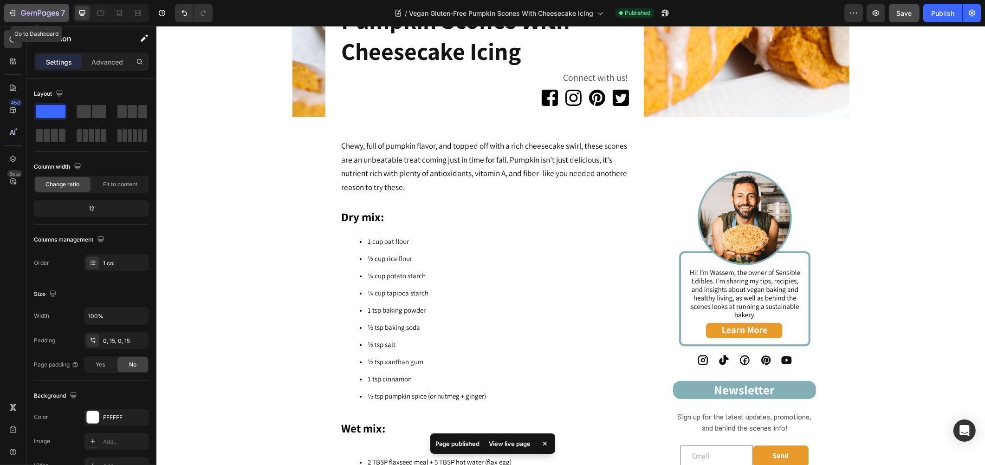
click at [6, 7] on button "7" at bounding box center [36, 13] width 65 height 19
